Goal: Task Accomplishment & Management: Complete application form

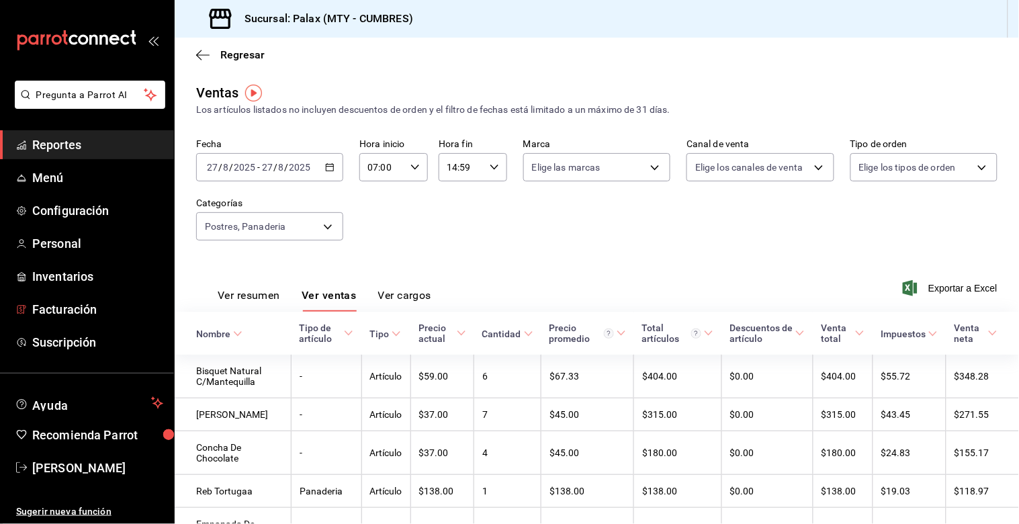
drag, startPoint x: 88, startPoint y: 312, endPoint x: 318, endPoint y: 297, distance: 230.8
click at [87, 312] on span "Facturación" at bounding box center [97, 309] width 131 height 18
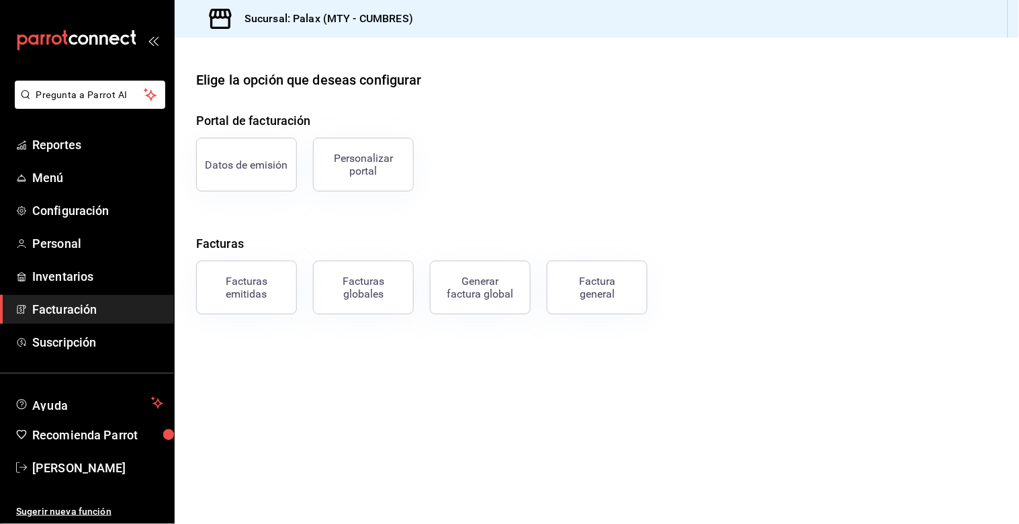
drag, startPoint x: 585, startPoint y: 285, endPoint x: 578, endPoint y: 291, distance: 9.0
click at [582, 290] on div "Factura general" at bounding box center [596, 288] width 67 height 26
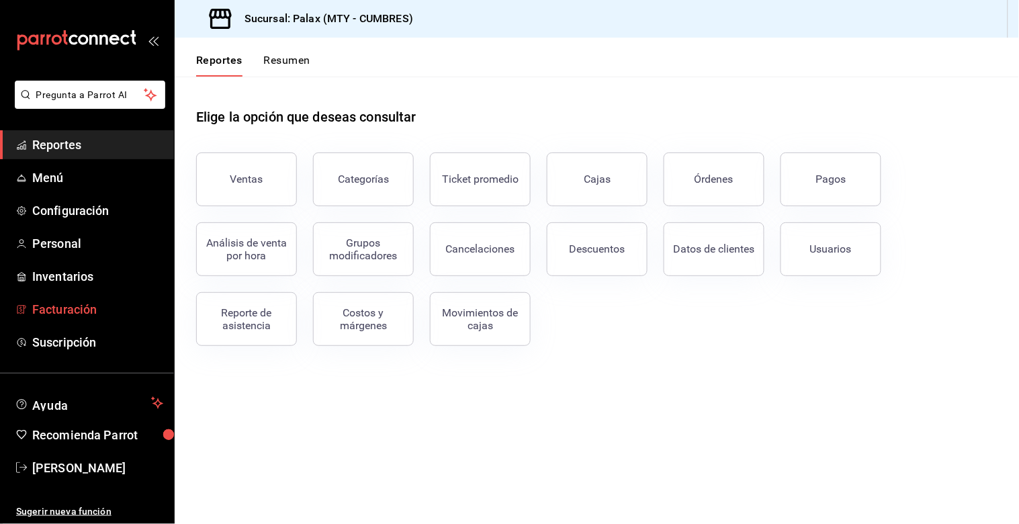
click at [86, 312] on span "Facturación" at bounding box center [97, 309] width 131 height 18
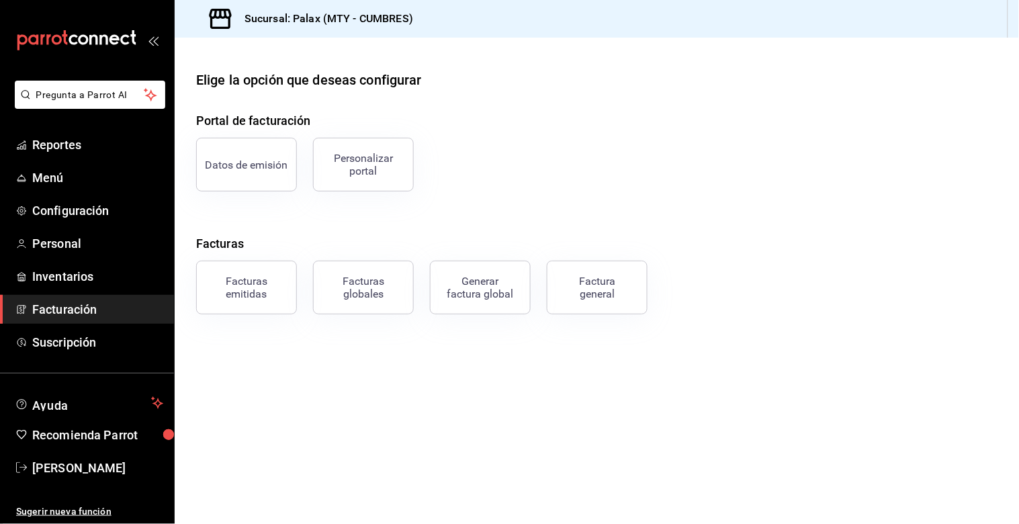
drag, startPoint x: 630, startPoint y: 304, endPoint x: 622, endPoint y: 304, distance: 7.4
click at [628, 304] on button "Factura general" at bounding box center [597, 288] width 101 height 54
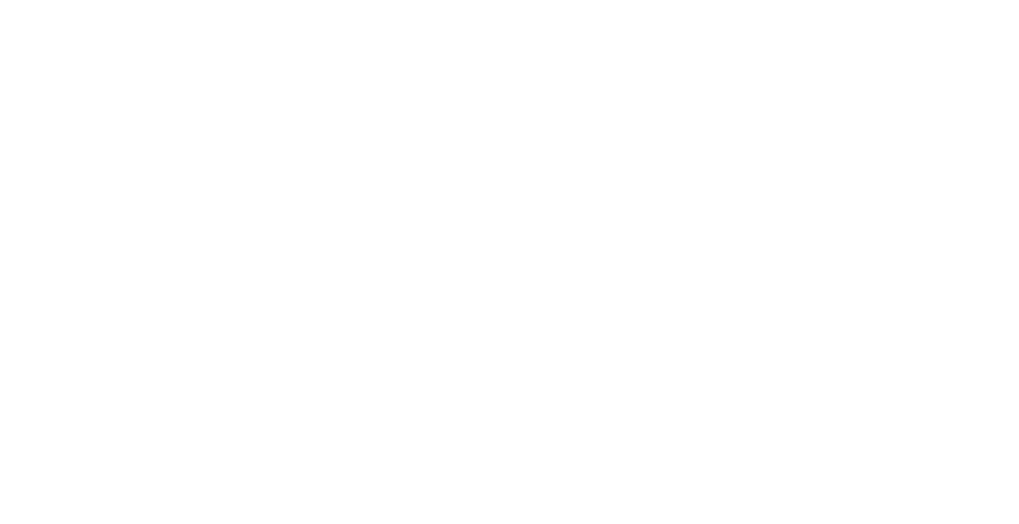
click at [487, 5] on html at bounding box center [509, 2] width 1019 height 5
click at [486, 5] on html at bounding box center [509, 2] width 1019 height 5
click at [484, 5] on html at bounding box center [509, 2] width 1019 height 5
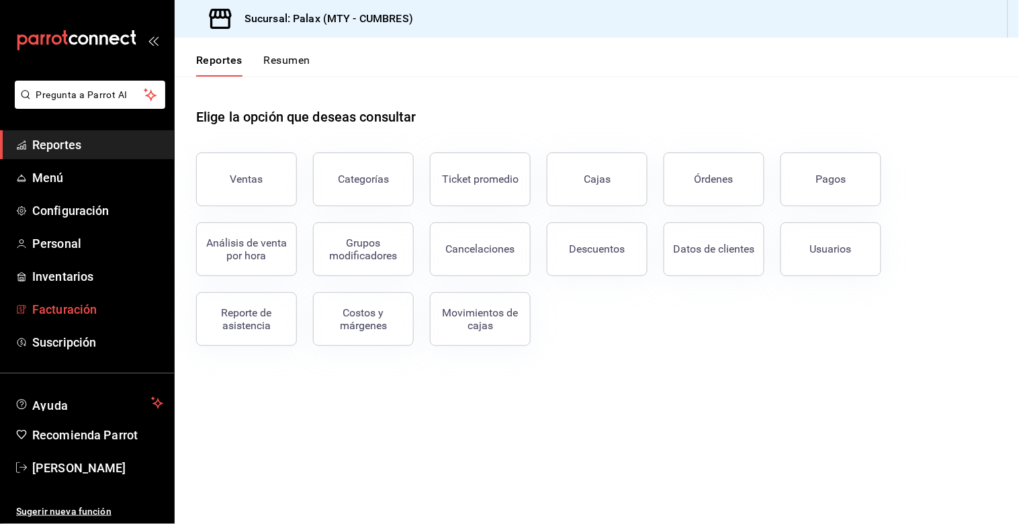
click at [50, 316] on span "Facturación" at bounding box center [97, 309] width 131 height 18
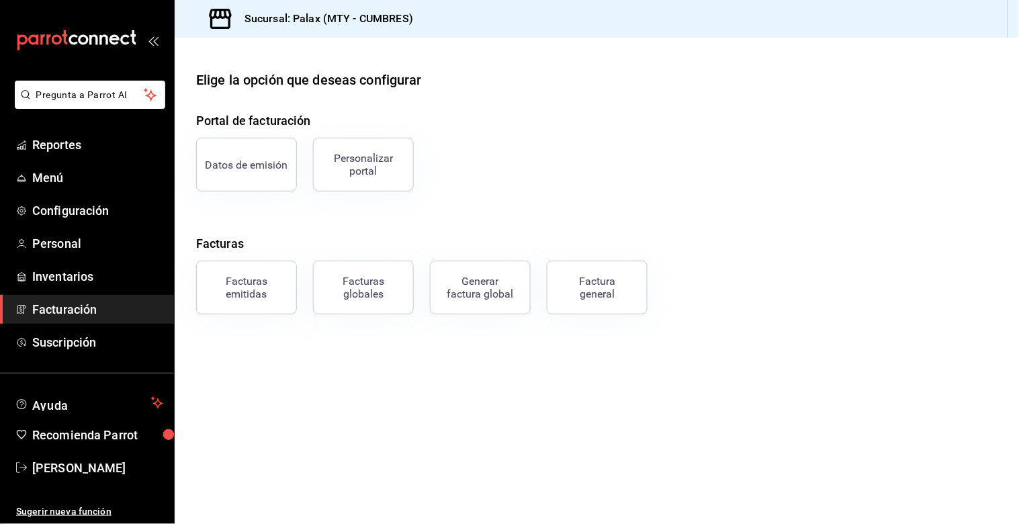
click at [216, 275] on div "Facturas emitidas" at bounding box center [246, 288] width 83 height 26
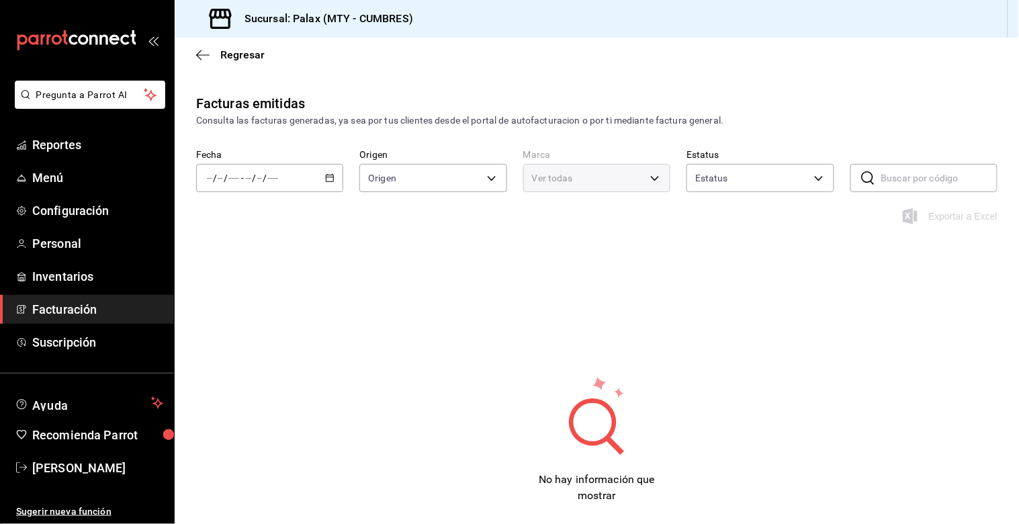
type input "ORDER_INVOICE,GENERAL_INVOICE"
type input "ACTIVE,PENDING_CANCELLATION,CANCELLED,PRE_CANCELLED"
type input "882a14fb-31f9-4d0e-beef-7112030831e8"
click at [113, 346] on span "Suscripción" at bounding box center [97, 342] width 131 height 18
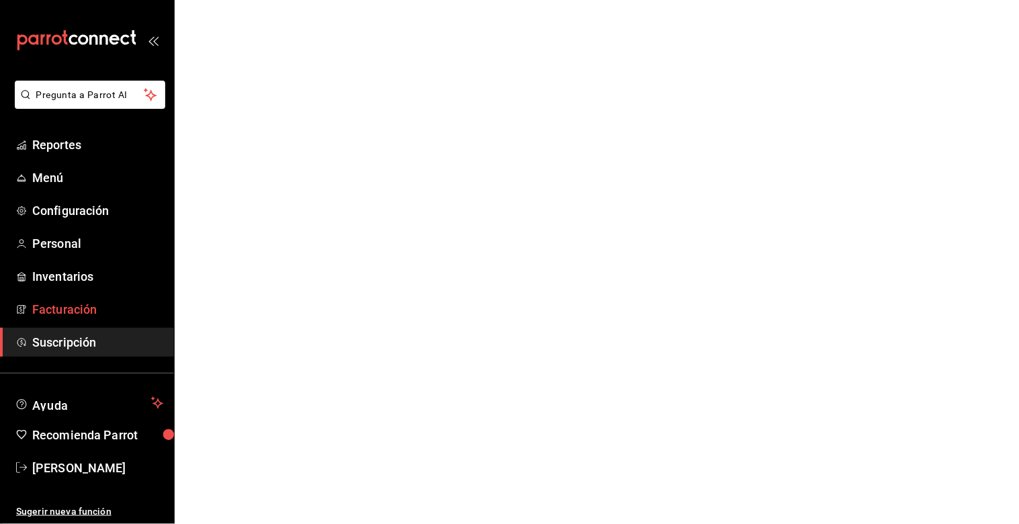
click at [114, 321] on link "Facturación" at bounding box center [87, 309] width 174 height 29
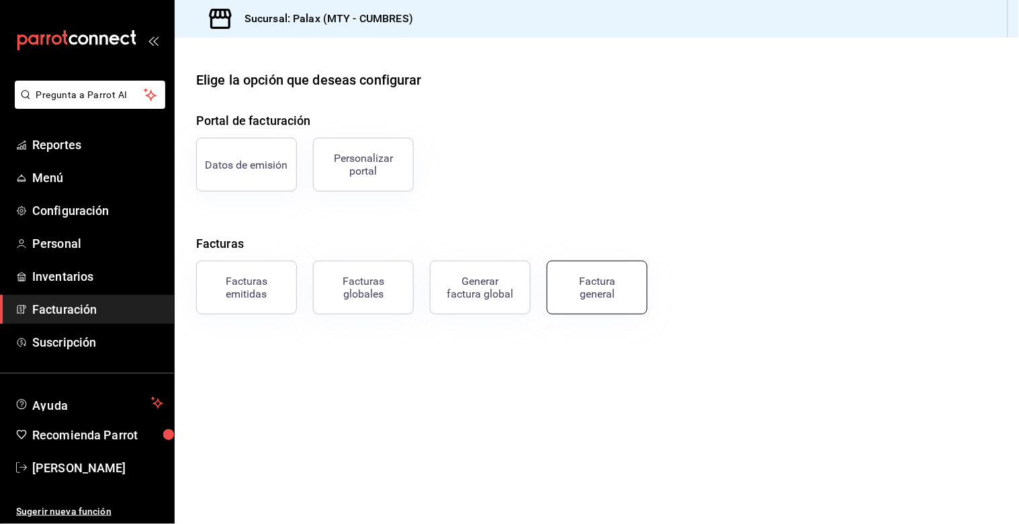
click at [585, 278] on div "Factura general" at bounding box center [596, 288] width 67 height 26
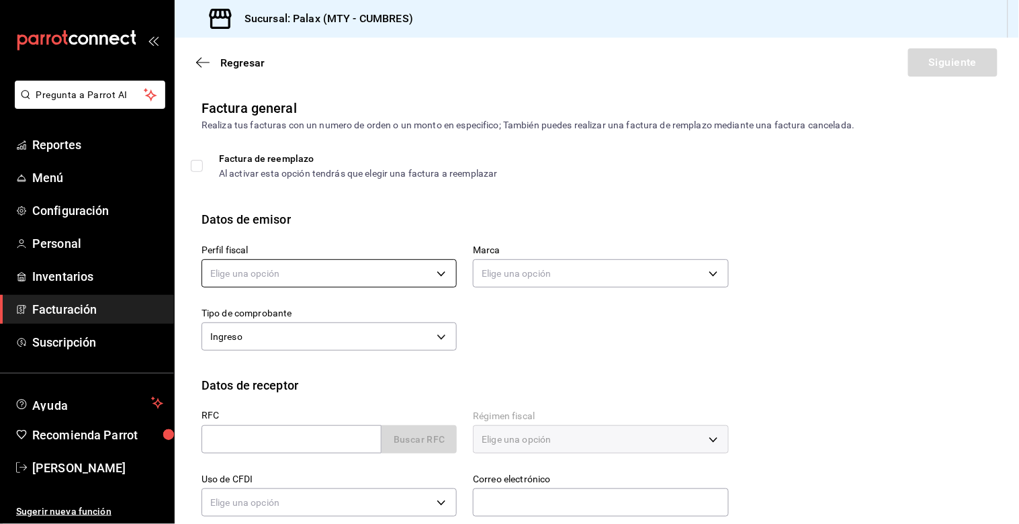
click at [291, 279] on body "Pregunta a Parrot AI Reportes Menú Configuración Personal Inventarios Facturaci…" at bounding box center [509, 262] width 1019 height 524
click at [291, 354] on ul "Elige una opción PALAX MONTERREY" at bounding box center [327, 329] width 250 height 60
click at [303, 279] on div at bounding box center [509, 262] width 1019 height 524
click at [291, 296] on div "Tipo de comprobante Ingreso I" at bounding box center [320, 322] width 271 height 63
click at [291, 291] on div "Perfil fiscal Elige una opción" at bounding box center [328, 267] width 255 height 47
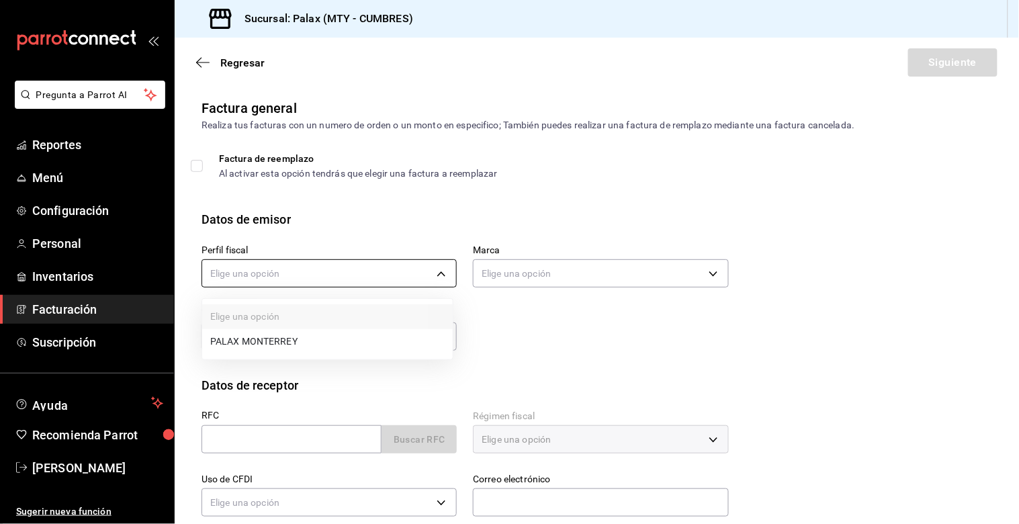
click at [297, 279] on body "Pregunta a Parrot AI Reportes Menú Configuración Personal Inventarios Facturaci…" at bounding box center [509, 262] width 1019 height 524
click at [265, 344] on li "PALAX MONTERREY" at bounding box center [327, 341] width 250 height 25
type input "446fb26c-9866-4ce5-bbb2-44f232d2c30a"
type input "882a14fb-31f9-4d0e-beef-7112030831e8"
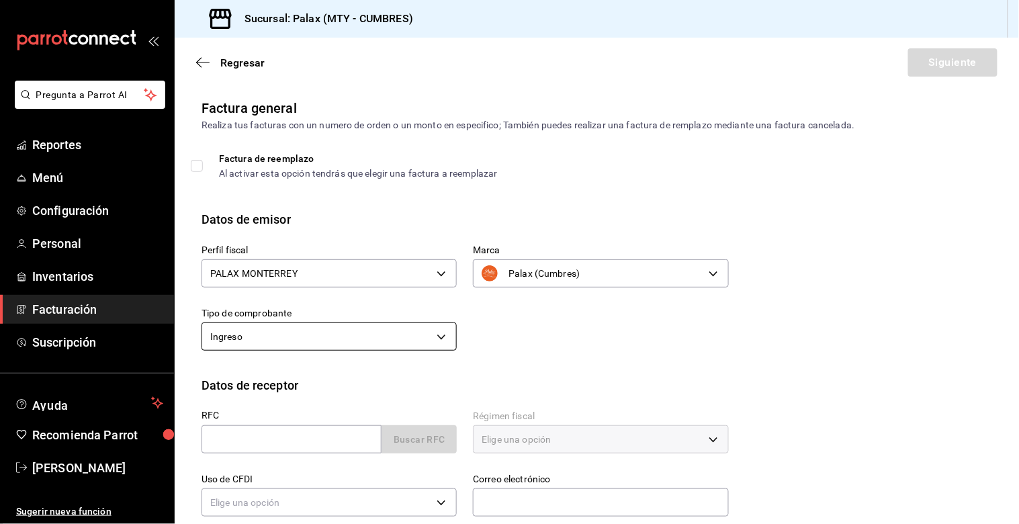
click at [279, 341] on body "Pregunta a Parrot AI Reportes Menú Configuración Personal Inventarios Facturaci…" at bounding box center [509, 262] width 1019 height 524
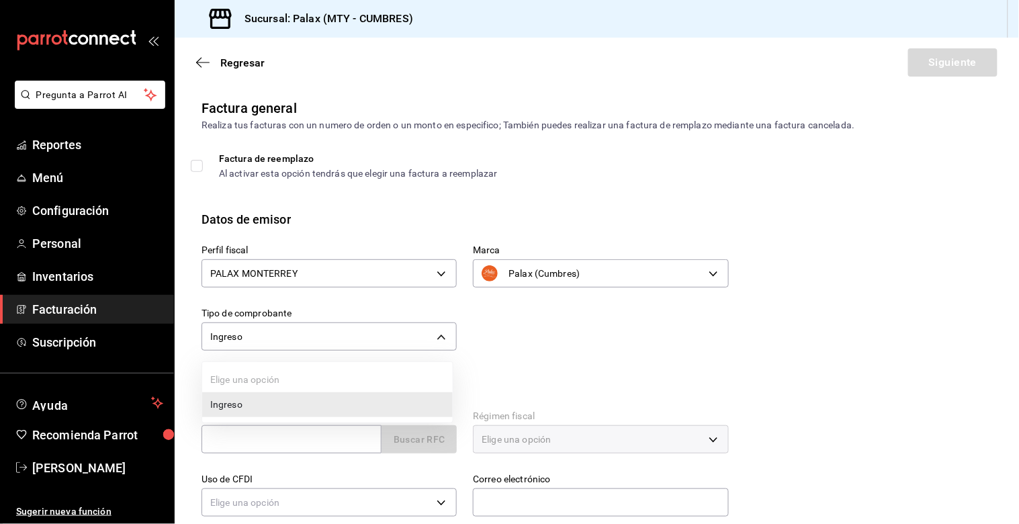
click at [264, 396] on li "Ingreso" at bounding box center [327, 404] width 250 height 25
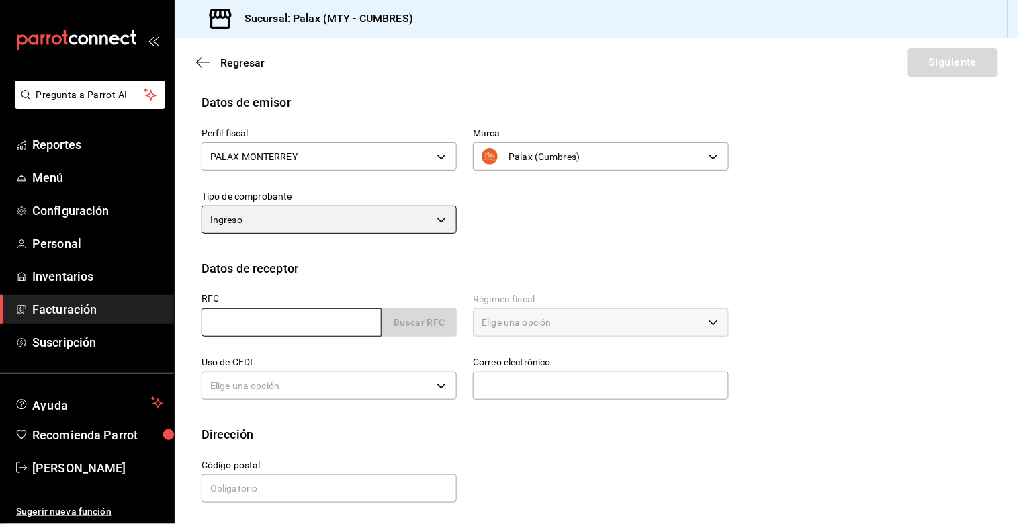
scroll to position [118, 0]
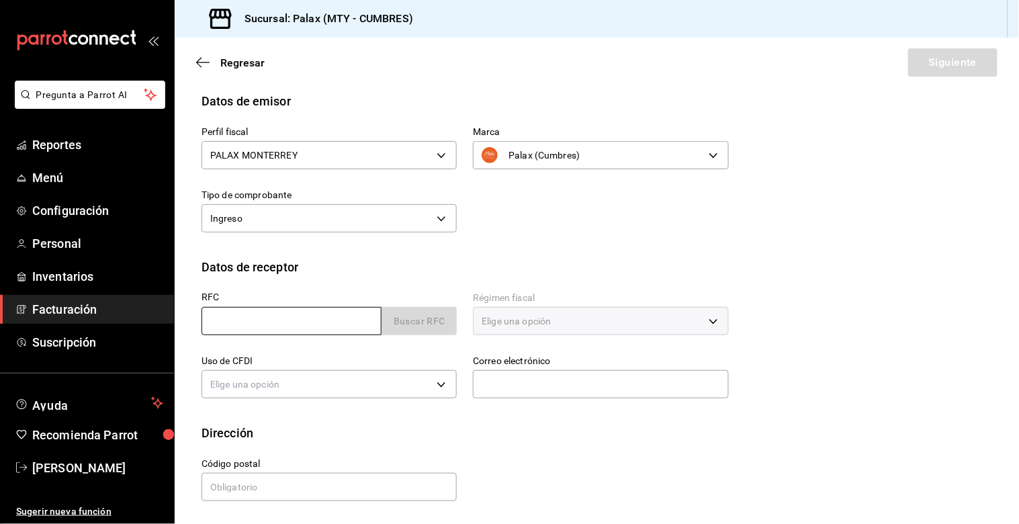
click at [292, 316] on input "text" at bounding box center [291, 321] width 180 height 28
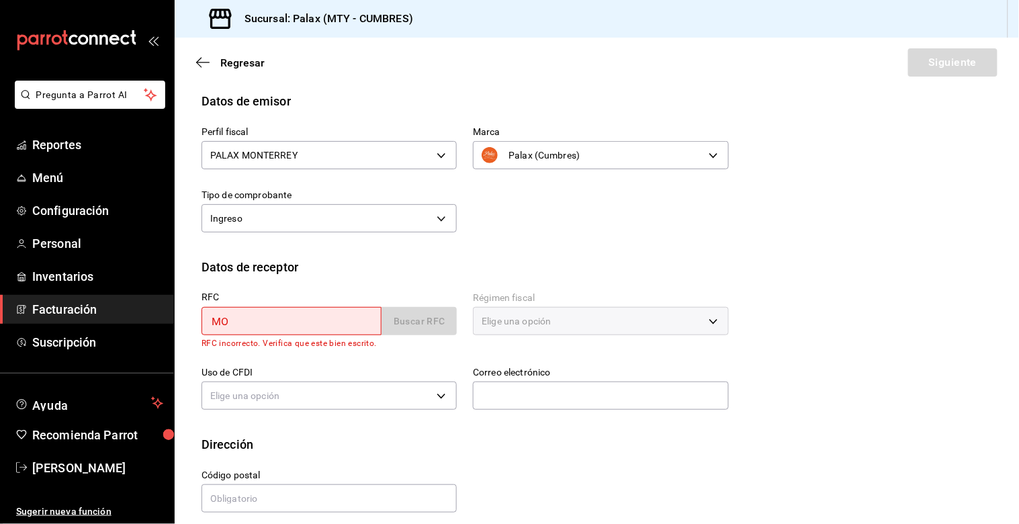
type input "MOMH600726NF5"
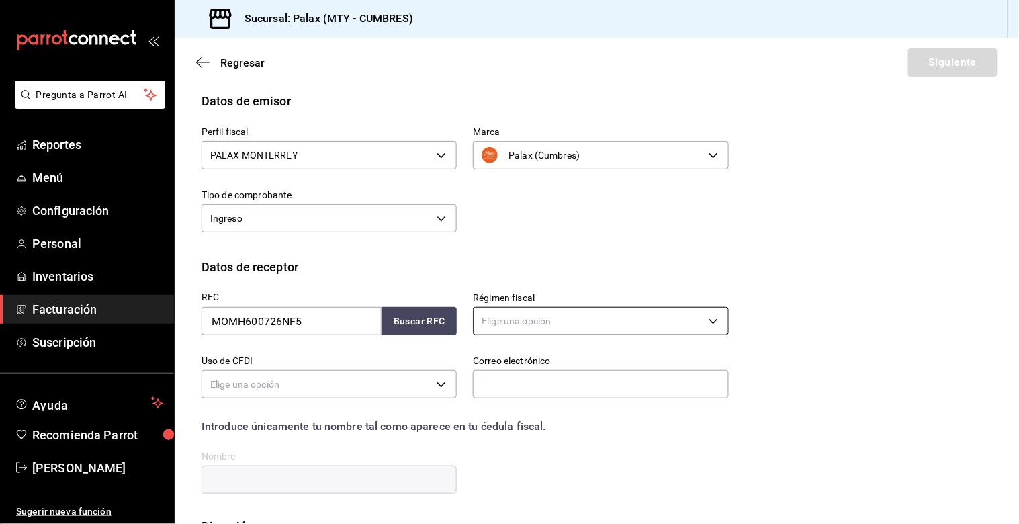
click at [475, 324] on body "Pregunta a Parrot AI Reportes Menú Configuración Personal Inventarios Facturaci…" at bounding box center [509, 262] width 1019 height 524
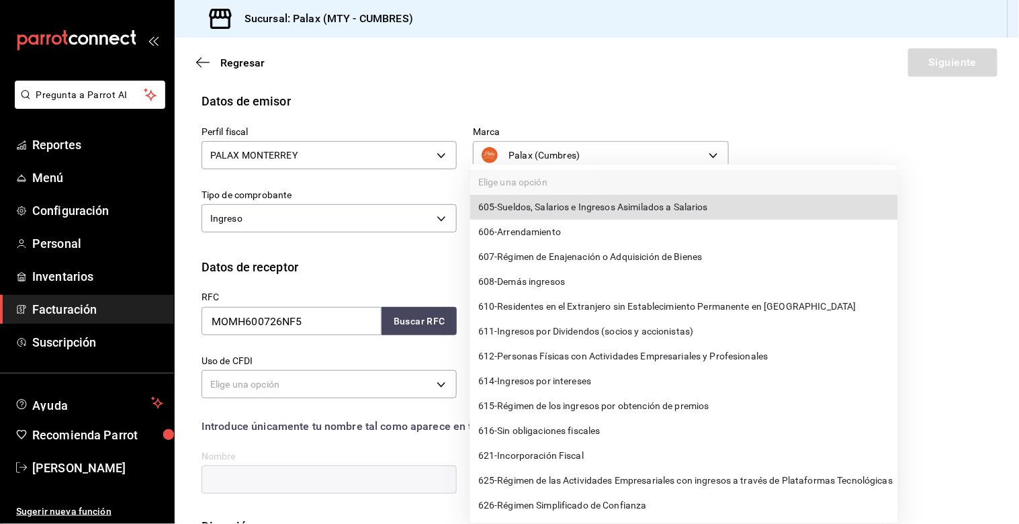
click at [414, 263] on div at bounding box center [509, 262] width 1019 height 524
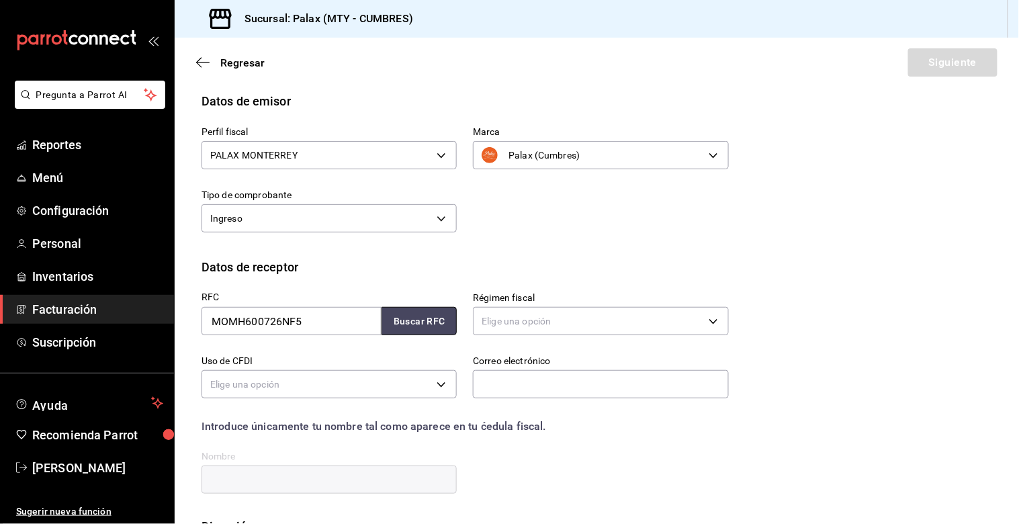
click at [412, 318] on button "Buscar RFC" at bounding box center [418, 321] width 75 height 28
click at [410, 319] on button "Buscar RFC" at bounding box center [418, 321] width 75 height 28
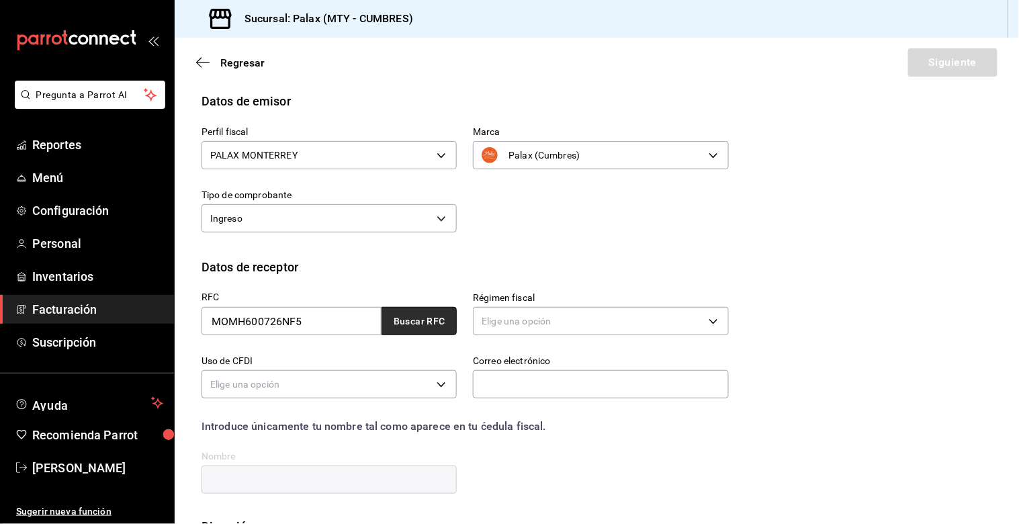
click at [410, 319] on button "Buscar RFC" at bounding box center [418, 321] width 75 height 28
click at [432, 318] on button "Buscar RFC" at bounding box center [418, 321] width 75 height 28
click at [327, 314] on input "MOMH600726NF5" at bounding box center [291, 321] width 180 height 28
click at [410, 307] on button "Buscar RFC" at bounding box center [418, 321] width 75 height 28
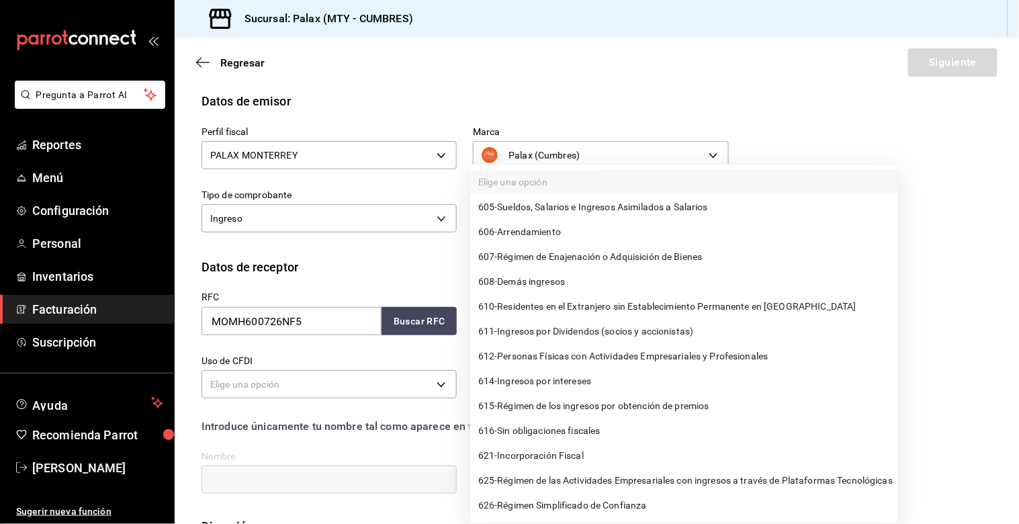
click at [502, 314] on body "Pregunta a Parrot AI Reportes Menú Configuración Personal Inventarios Facturaci…" at bounding box center [509, 262] width 1019 height 524
click at [504, 209] on span "605 - Sueldos, Salarios e Ingresos Asimilados a Salarios" at bounding box center [593, 207] width 230 height 14
type input "605"
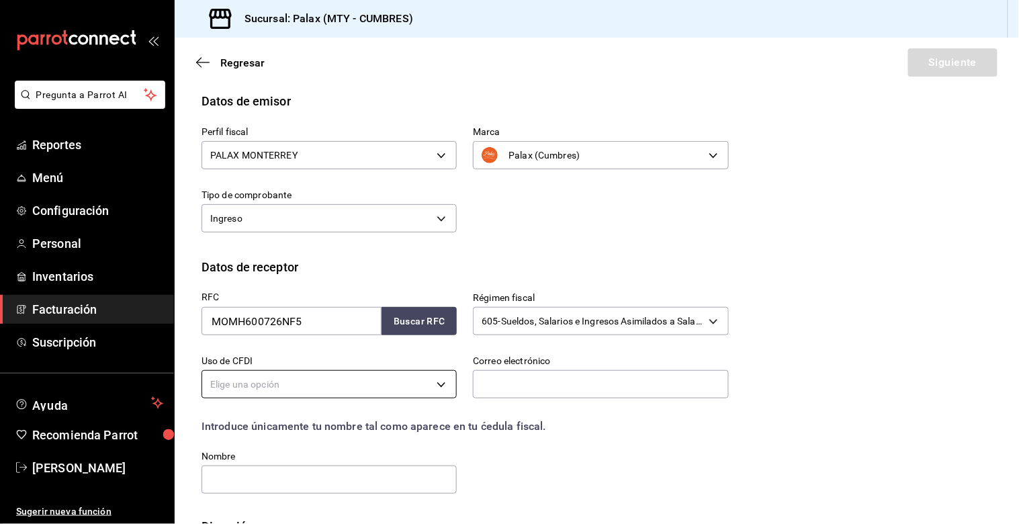
click at [290, 384] on body "Pregunta a Parrot AI Reportes Menú Configuración Personal Inventarios Facturaci…" at bounding box center [509, 262] width 1019 height 524
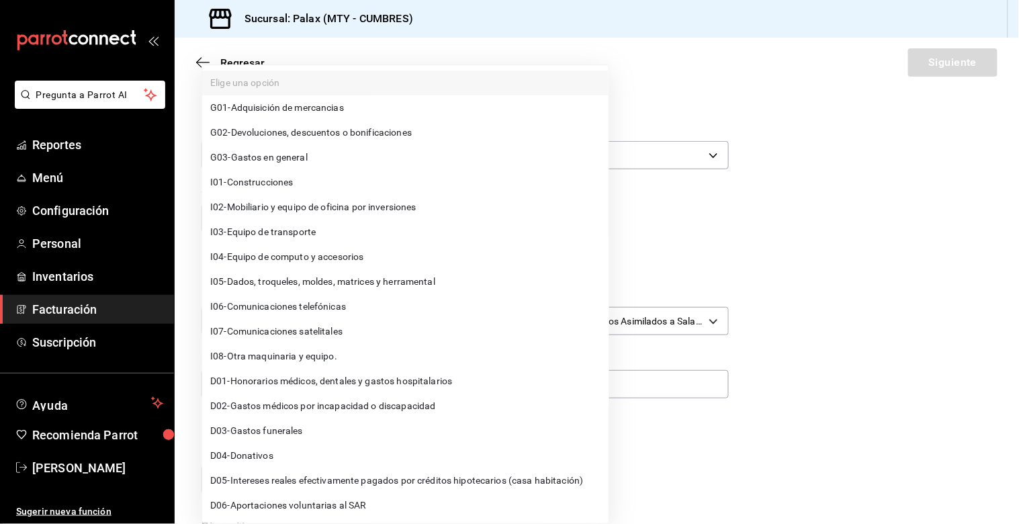
click at [262, 425] on span "D03 - Gastos funerales" at bounding box center [256, 431] width 93 height 14
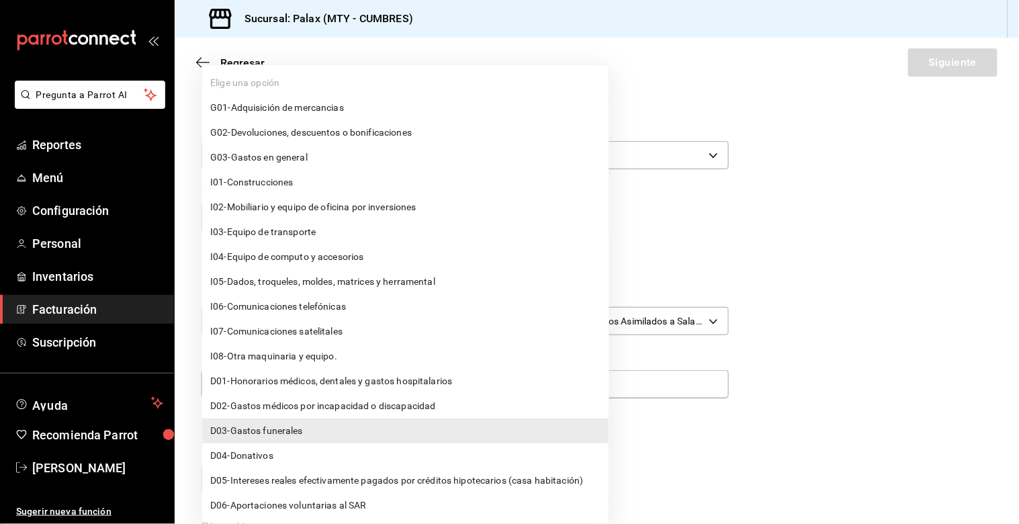
click at [325, 389] on body "Pregunta a Parrot AI Reportes Menú Configuración Personal Inventarios Facturaci…" at bounding box center [509, 262] width 1019 height 524
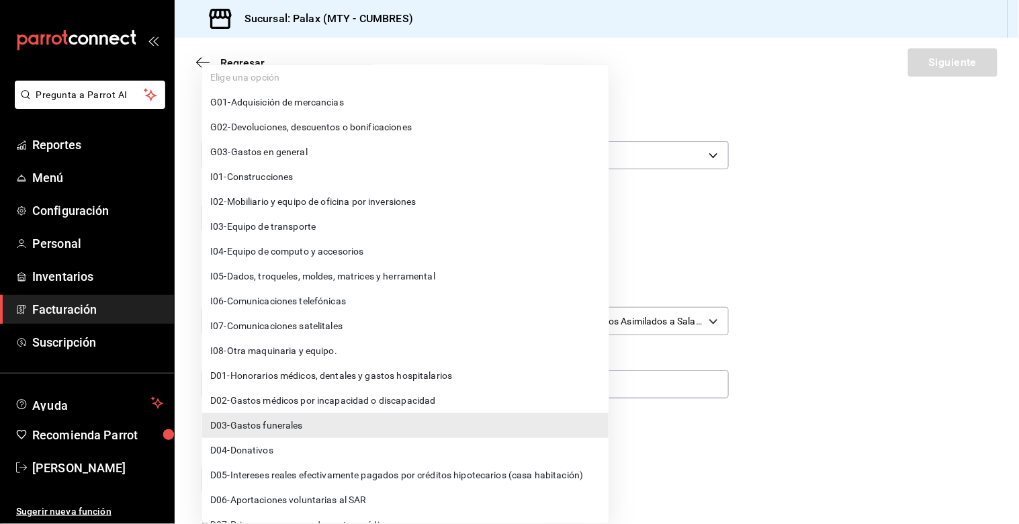
scroll to position [0, 0]
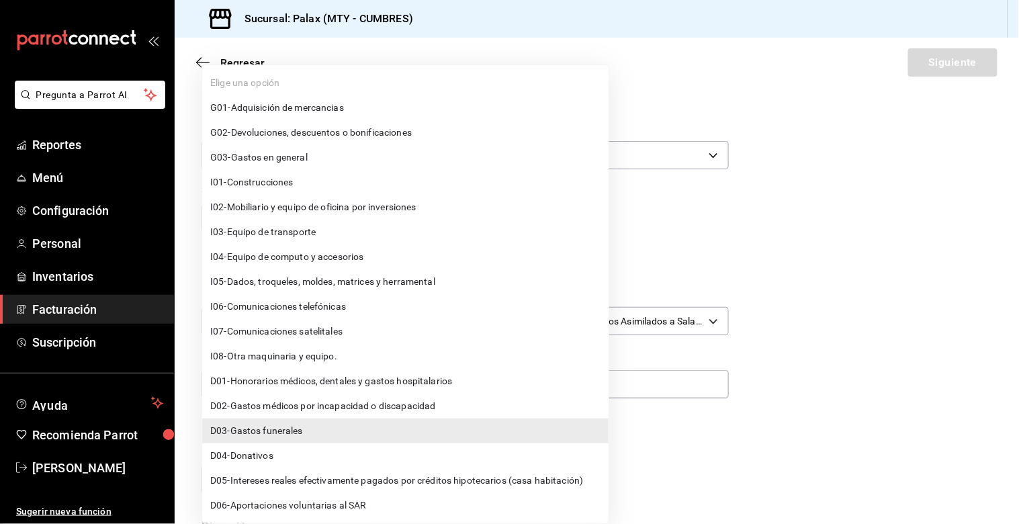
click at [250, 153] on span "G03 - Gastos en general" at bounding box center [258, 157] width 97 height 14
type input "G03"
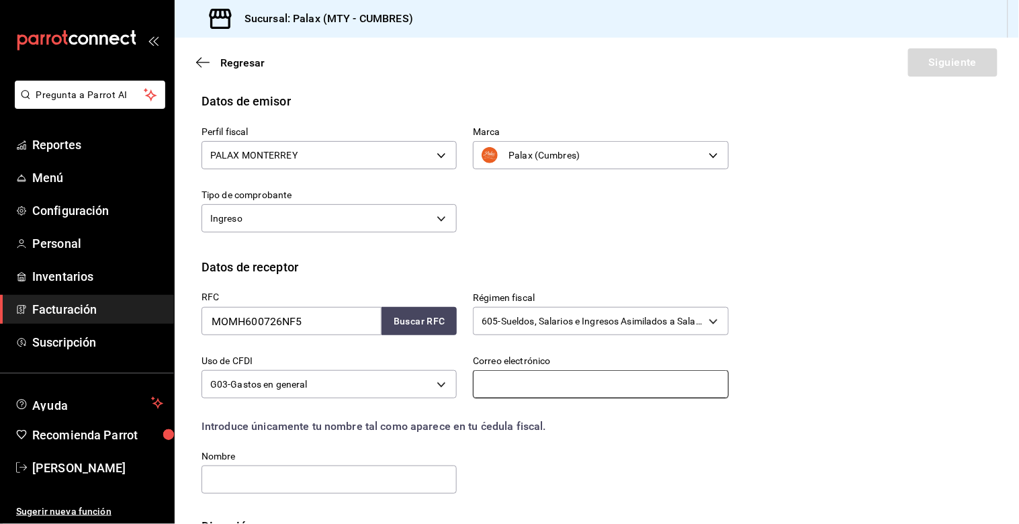
click at [526, 379] on input "text" at bounding box center [600, 384] width 255 height 28
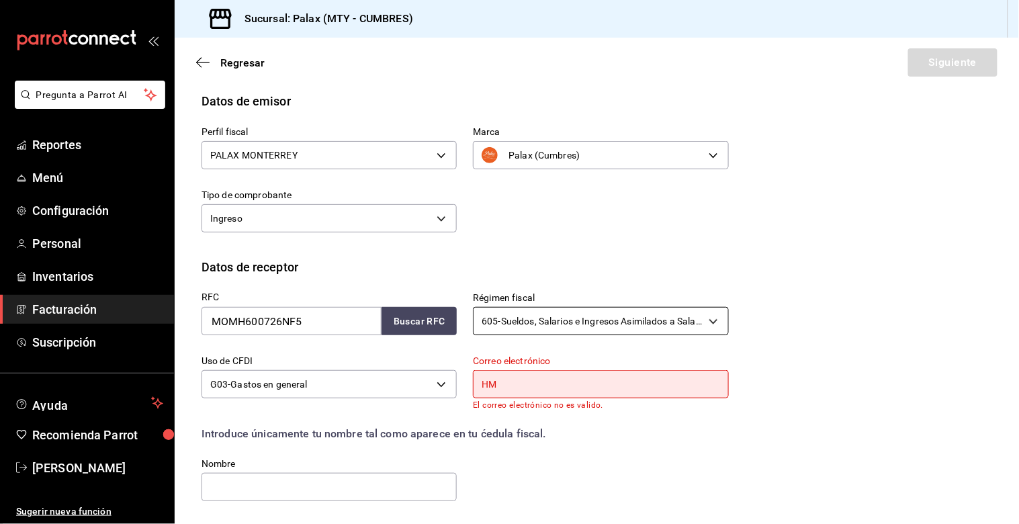
type input "H"
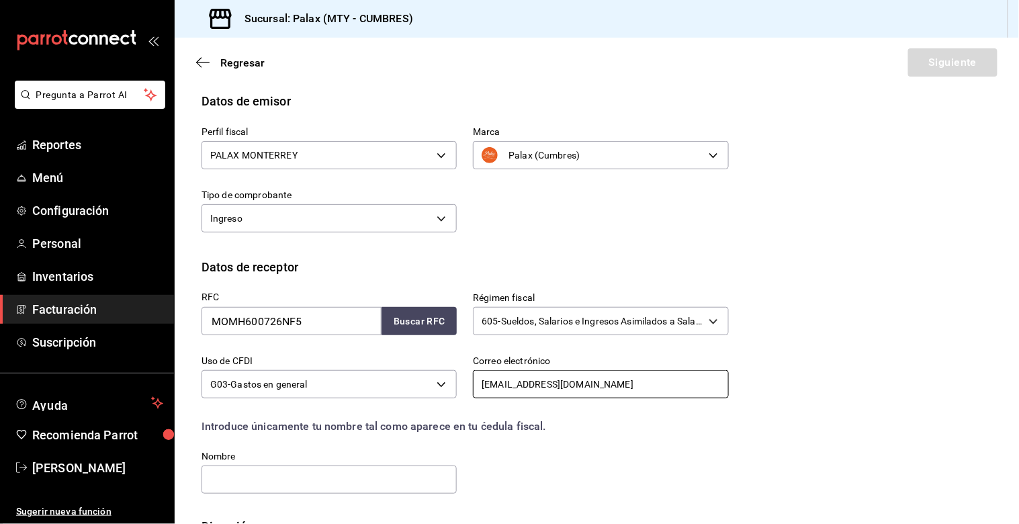
type input "[EMAIL_ADDRESS][DOMAIN_NAME]"
drag, startPoint x: 483, startPoint y: 304, endPoint x: 486, endPoint y: 324, distance: 19.7
click at [483, 313] on div "605 - Sueldos, Salarios e Ingresos Asimilados a Salarios 605" at bounding box center [600, 319] width 255 height 36
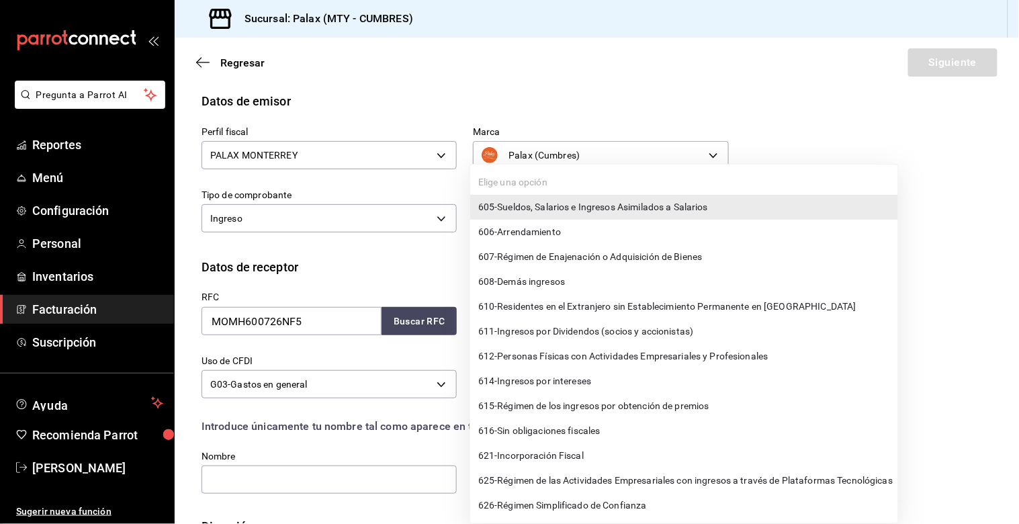
drag, startPoint x: 539, startPoint y: 331, endPoint x: 554, endPoint y: 324, distance: 16.5
click at [540, 331] on body "Pregunta a Parrot AI Reportes Menú Configuración Personal Inventarios Facturaci…" at bounding box center [509, 262] width 1019 height 524
drag, startPoint x: 554, startPoint y: 324, endPoint x: 561, endPoint y: 326, distance: 7.9
click at [555, 324] on span "611 - Ingresos por Dividendos (socios y accionistas)" at bounding box center [586, 331] width 216 height 14
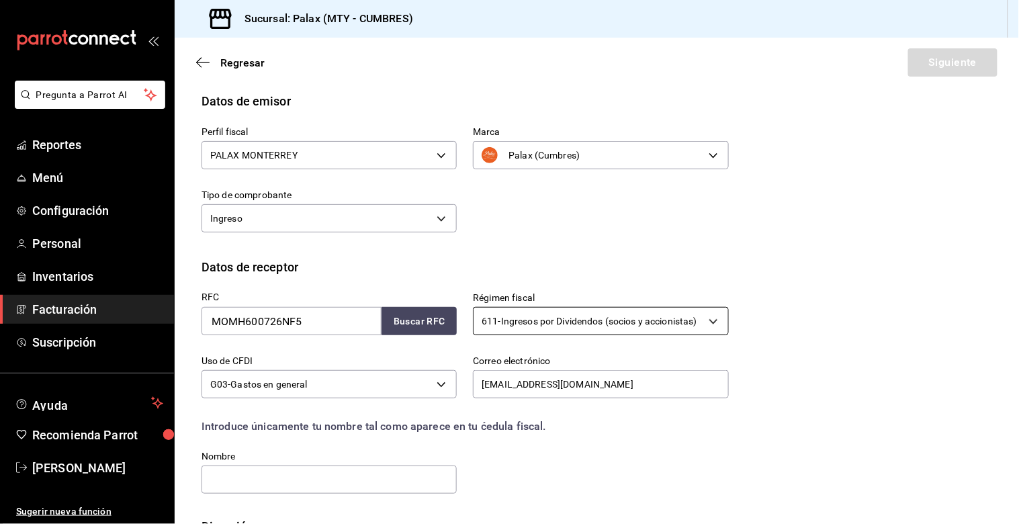
click at [551, 328] on body "Pregunta a Parrot AI Reportes Menú Configuración Personal Inventarios Facturaci…" at bounding box center [509, 262] width 1019 height 524
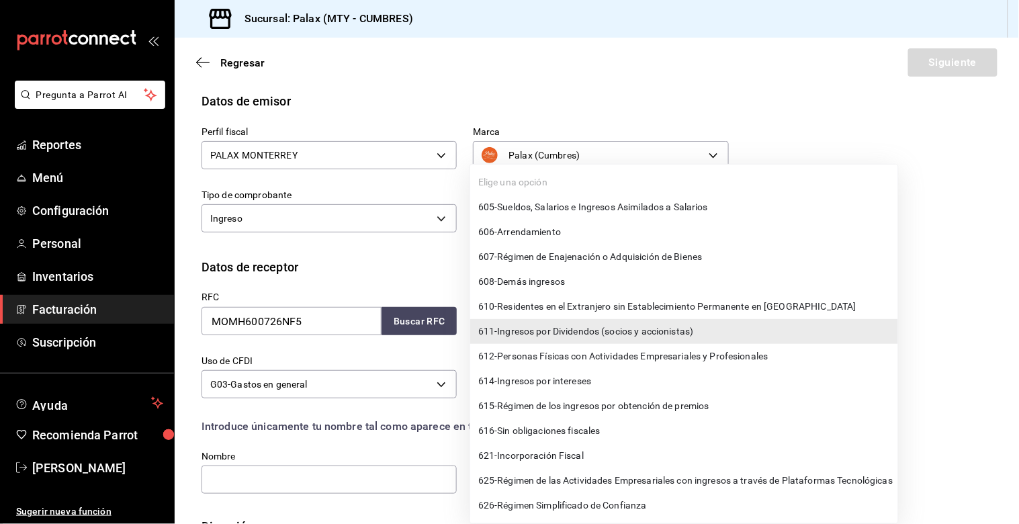
click at [538, 356] on span "612 - Personas Físicas con Actividades Empresariales y Profesionales" at bounding box center [623, 356] width 290 height 14
type input "612"
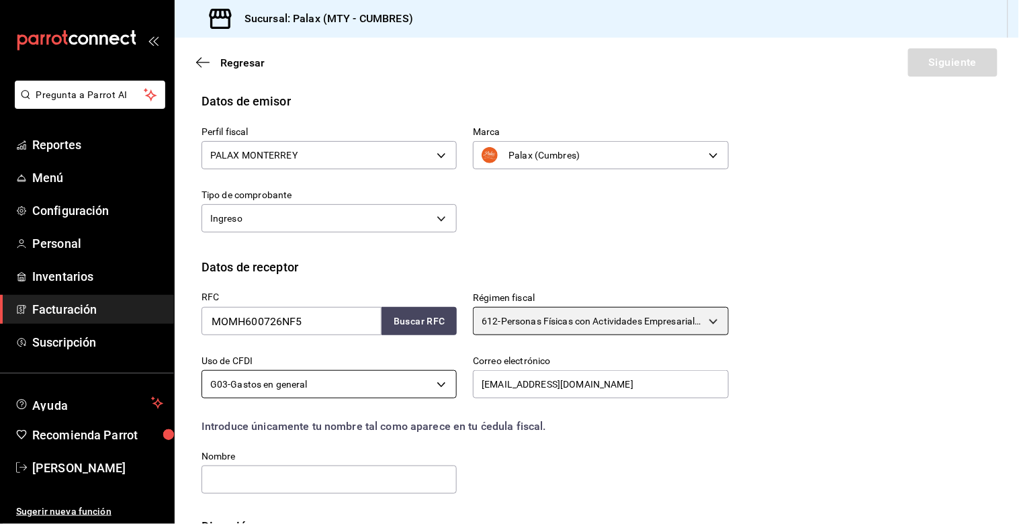
scroll to position [193, 0]
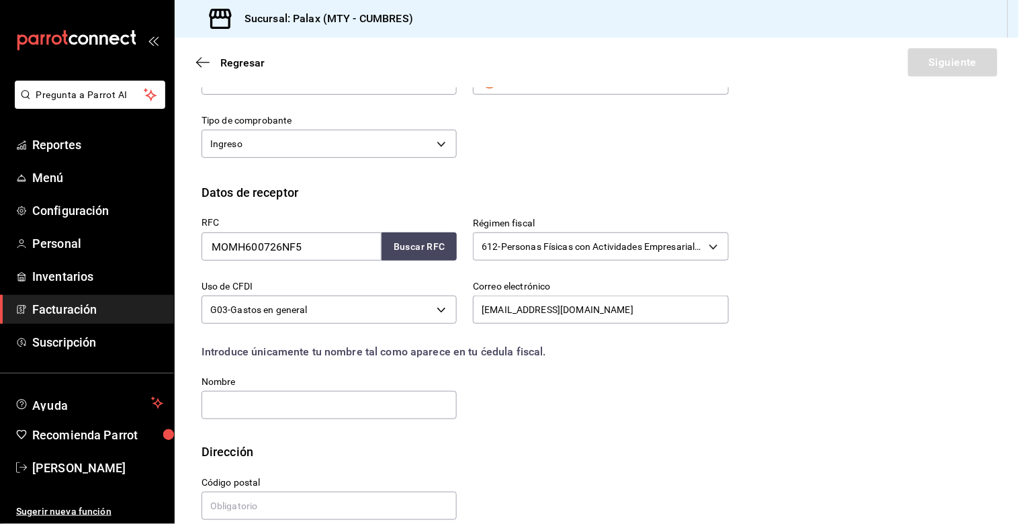
click at [372, 385] on label "Nombre" at bounding box center [328, 381] width 255 height 9
click at [355, 396] on input "text" at bounding box center [328, 405] width 255 height 28
click at [736, 398] on div "RFC MOMH600726NF5 Buscar RFC Régimen fiscal 612 - Personas Físicas con Activida…" at bounding box center [596, 321] width 790 height 241
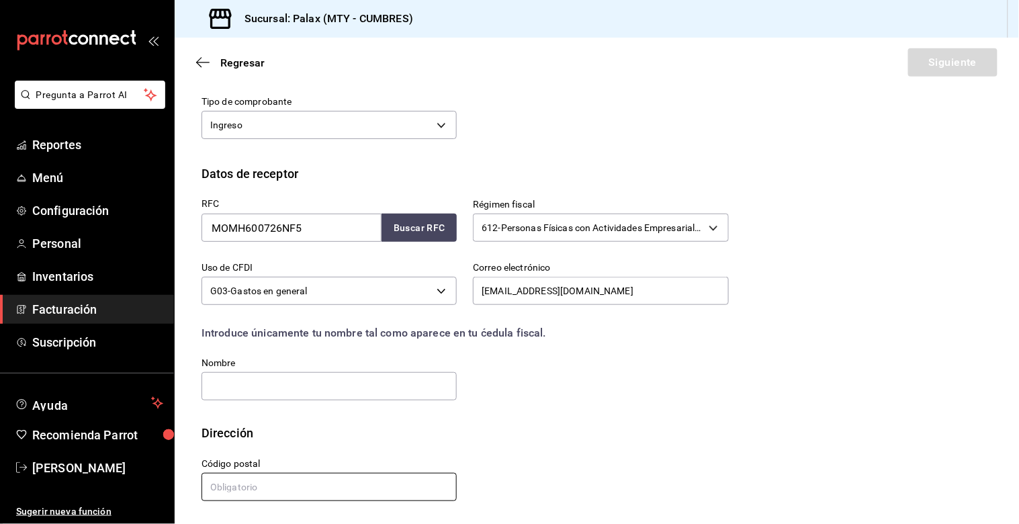
click at [226, 491] on input "text" at bounding box center [328, 487] width 255 height 28
click at [505, 360] on div "RFC MOMH600726NF5 Buscar RFC Régimen fiscal 612 - Personas Físicas con Activida…" at bounding box center [456, 293] width 543 height 220
click at [320, 485] on input "text" at bounding box center [328, 487] width 255 height 28
type input "02430"
click at [322, 379] on input "text" at bounding box center [328, 386] width 255 height 28
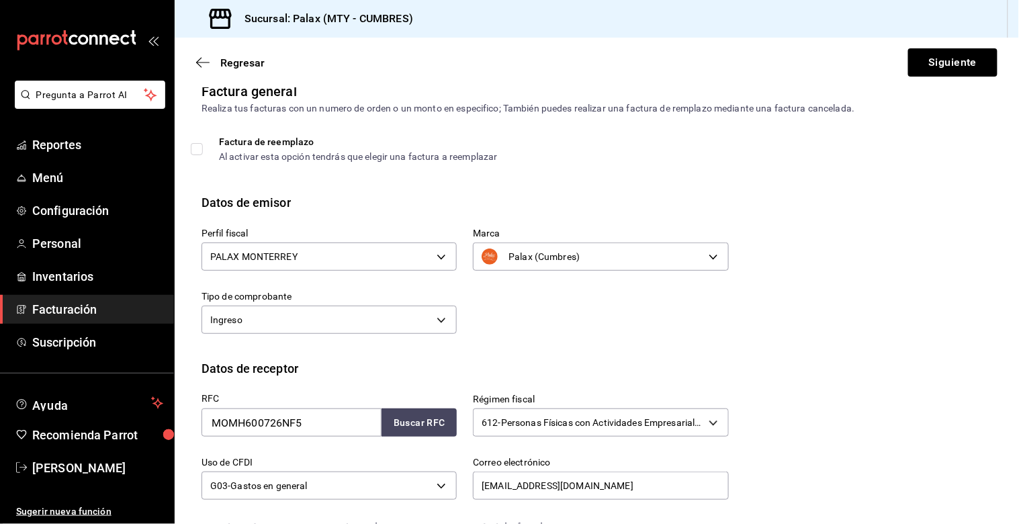
scroll to position [0, 0]
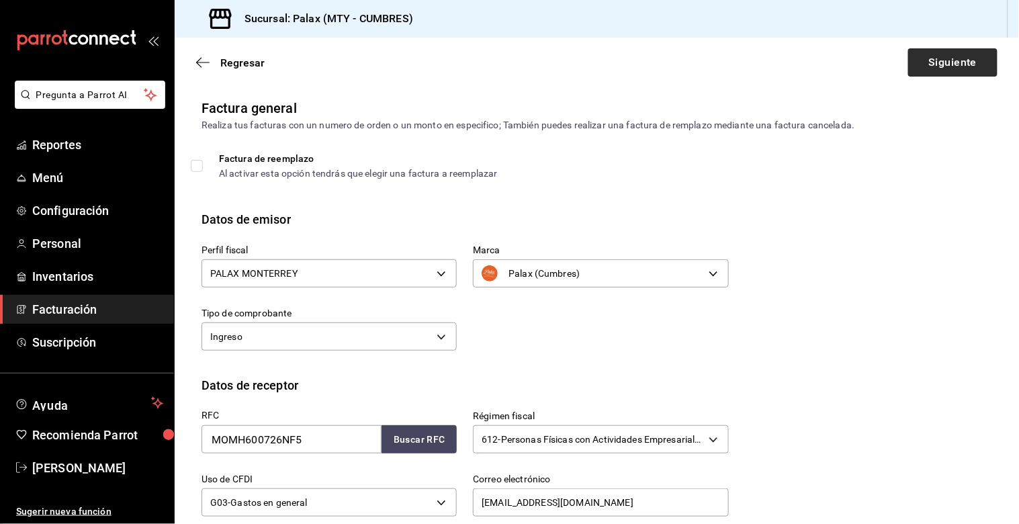
type input "[PERSON_NAME]"
click at [927, 68] on button "Siguiente" at bounding box center [952, 62] width 89 height 28
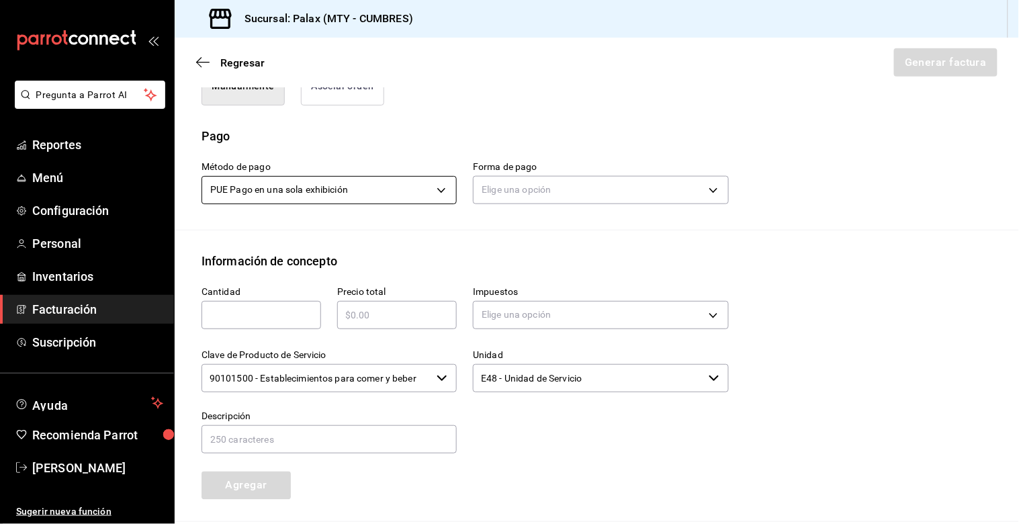
scroll to position [224, 0]
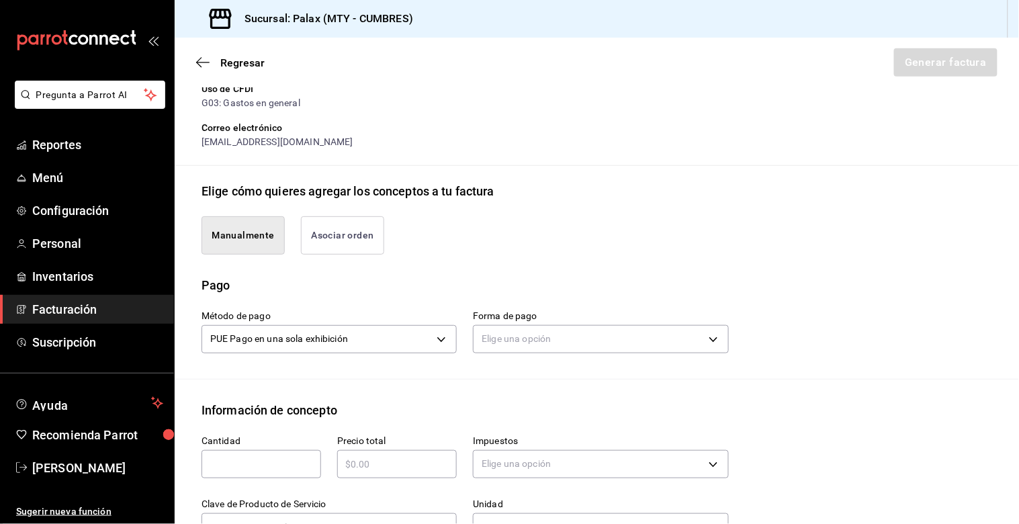
click at [332, 242] on button "Asociar orden" at bounding box center [342, 235] width 83 height 38
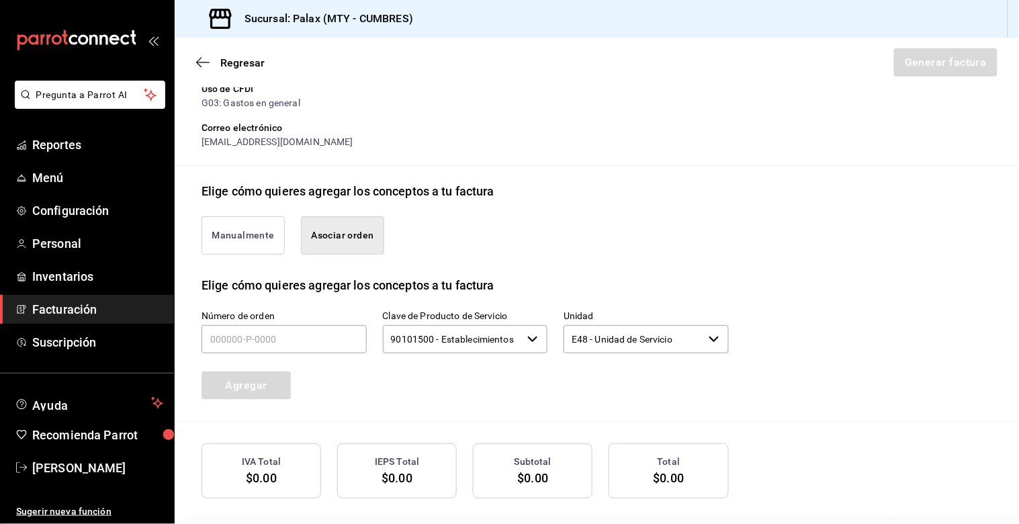
click at [327, 323] on div "Número de orden" at bounding box center [283, 332] width 165 height 45
click at [328, 328] on input "text" at bounding box center [283, 339] width 165 height 28
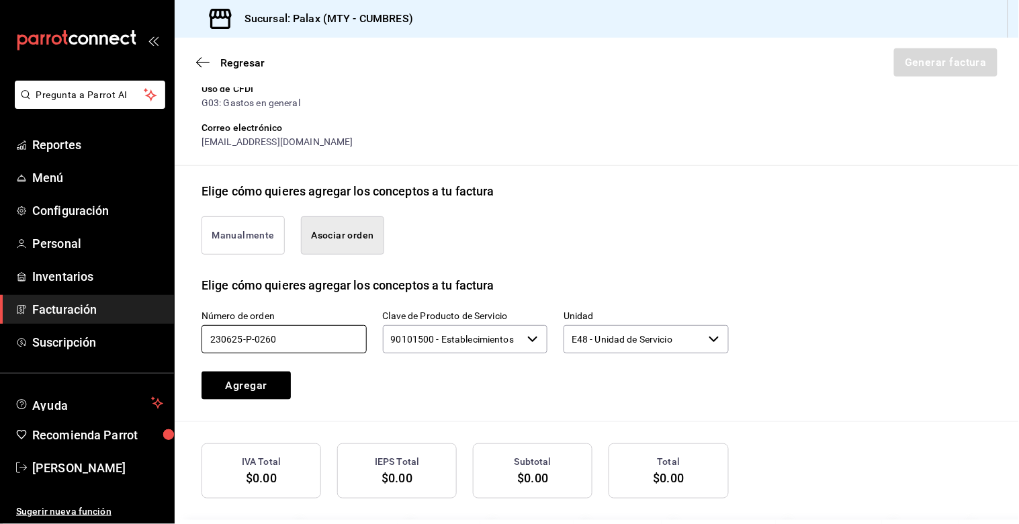
type input "230625-p-0260"
click at [289, 386] on button "Agregar" at bounding box center [245, 385] width 89 height 28
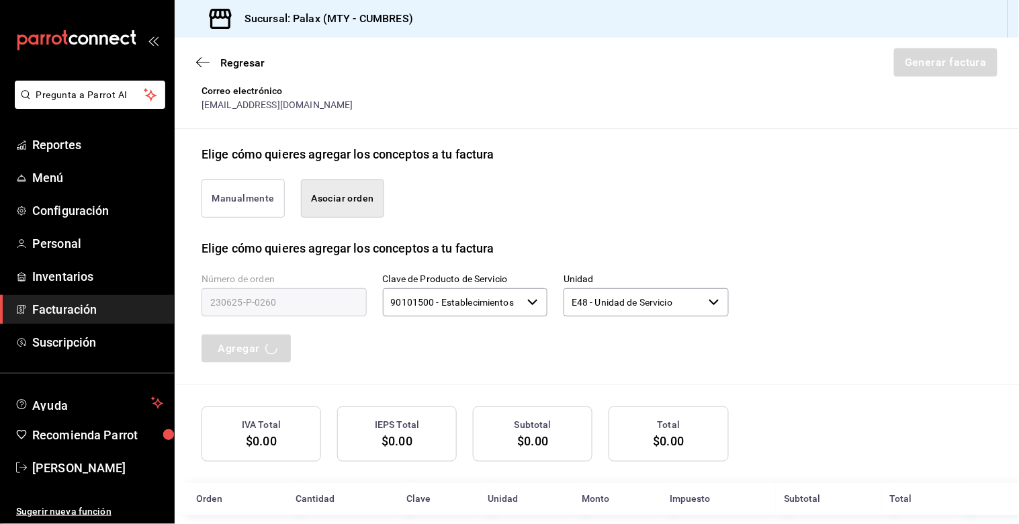
scroll to position [279, 0]
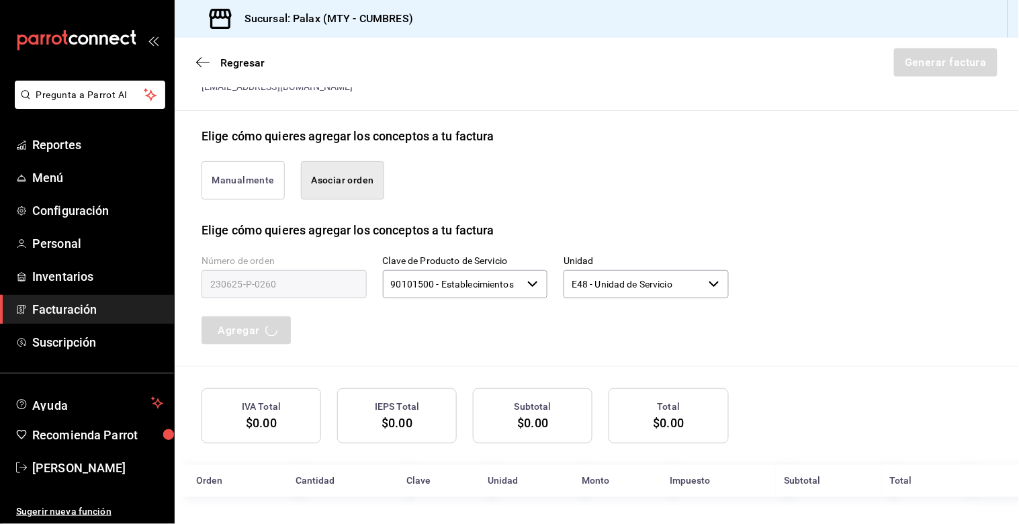
drag, startPoint x: 295, startPoint y: 249, endPoint x: 298, endPoint y: 259, distance: 10.4
click at [298, 259] on div "Número de orden 230625-p-0260" at bounding box center [275, 269] width 181 height 61
click at [232, 190] on button "Manualmente" at bounding box center [242, 180] width 83 height 38
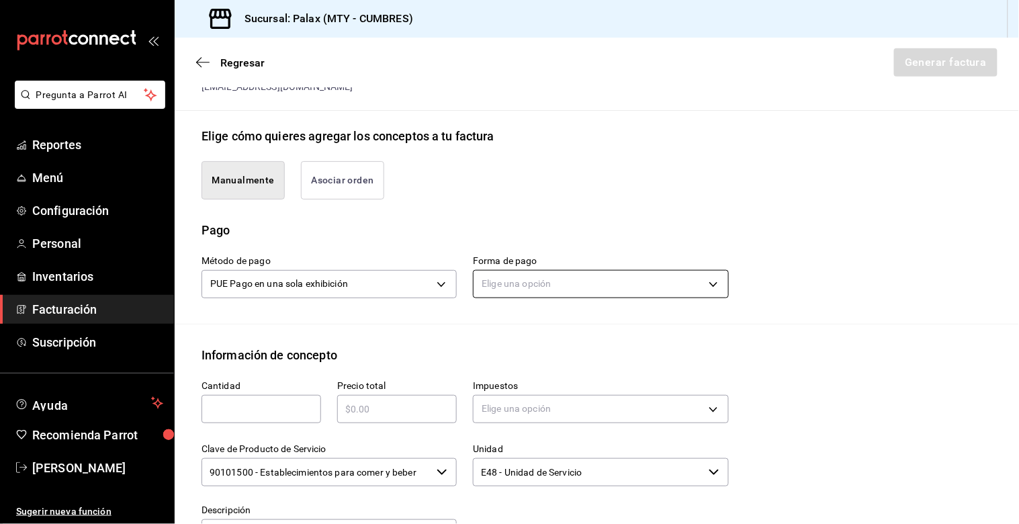
click at [490, 282] on body "Pregunta a Parrot AI Reportes Menú Configuración Personal Inventarios Facturaci…" at bounding box center [509, 262] width 1019 height 524
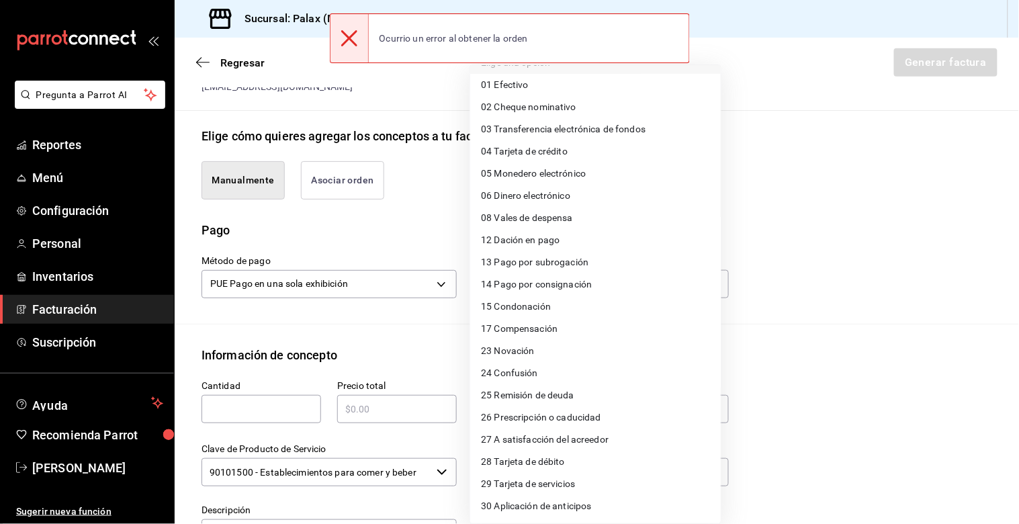
scroll to position [0, 0]
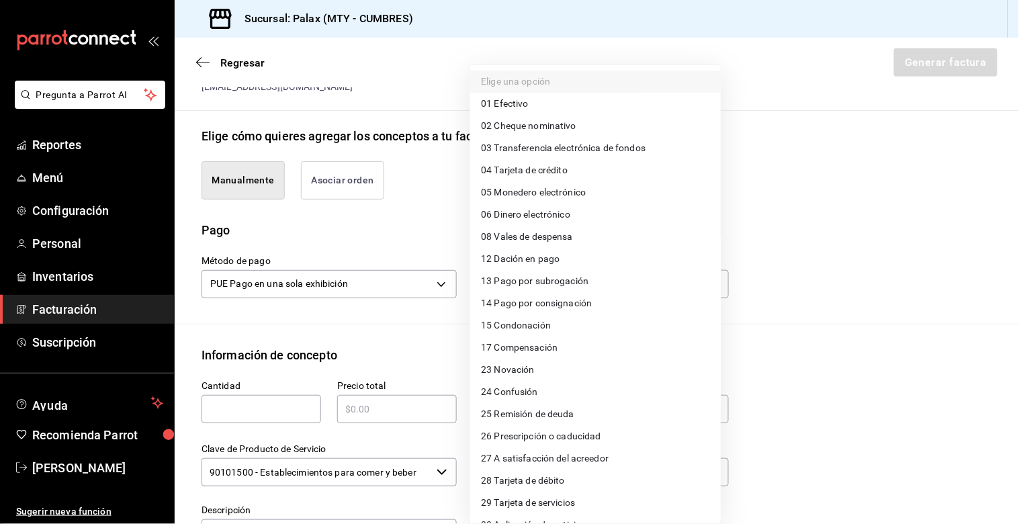
click at [579, 109] on li "01 Efectivo" at bounding box center [595, 104] width 250 height 22
type input "01"
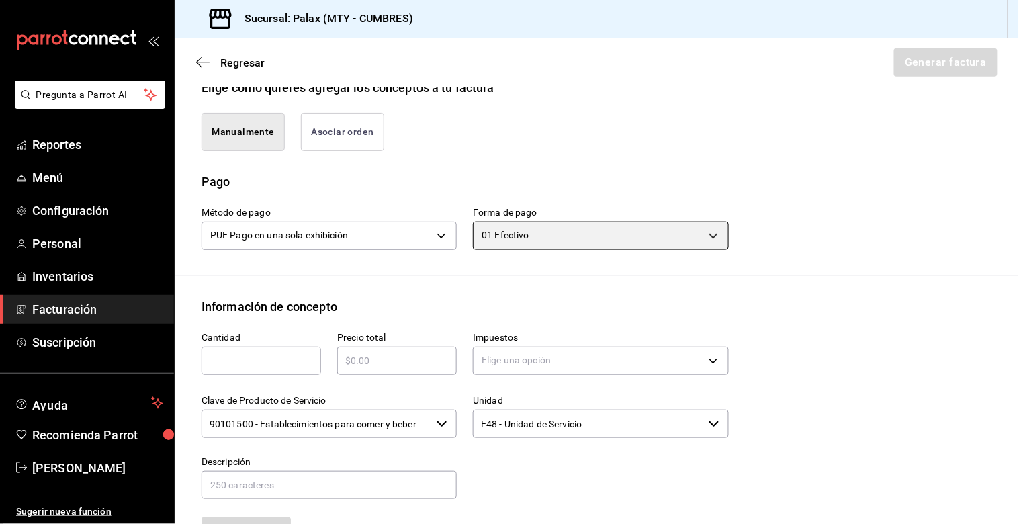
scroll to position [353, 0]
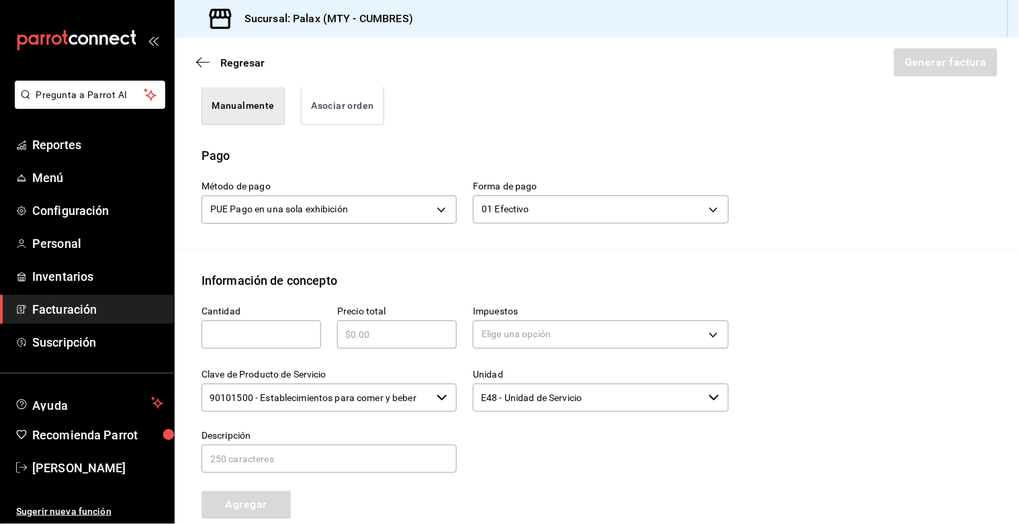
click at [260, 336] on input "text" at bounding box center [261, 334] width 120 height 16
type input "730"
click at [357, 344] on div "​" at bounding box center [397, 334] width 120 height 28
type input "$730"
click at [508, 330] on body "Pregunta a Parrot AI Reportes Menú Configuración Personal Inventarios Facturaci…" at bounding box center [509, 262] width 1019 height 524
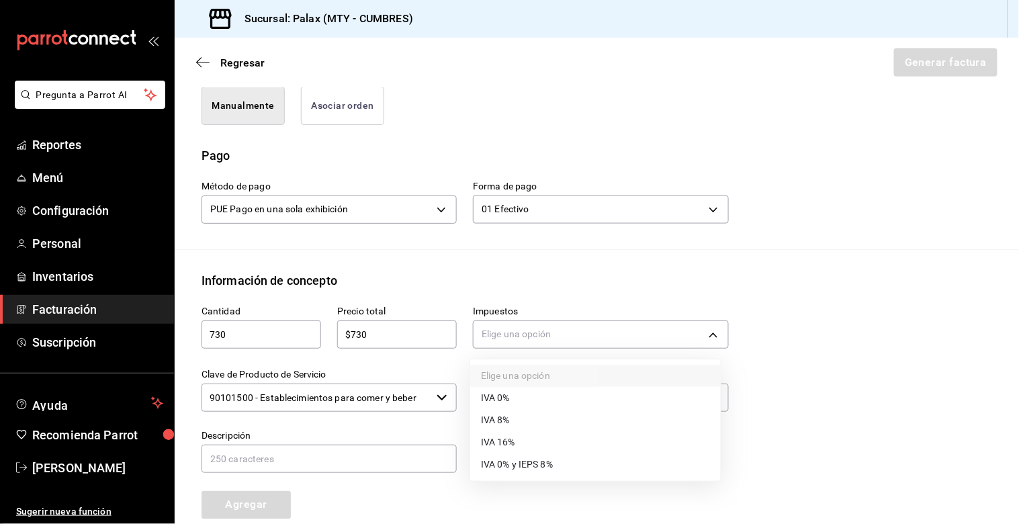
click at [496, 446] on span "IVA 16%" at bounding box center [498, 442] width 34 height 14
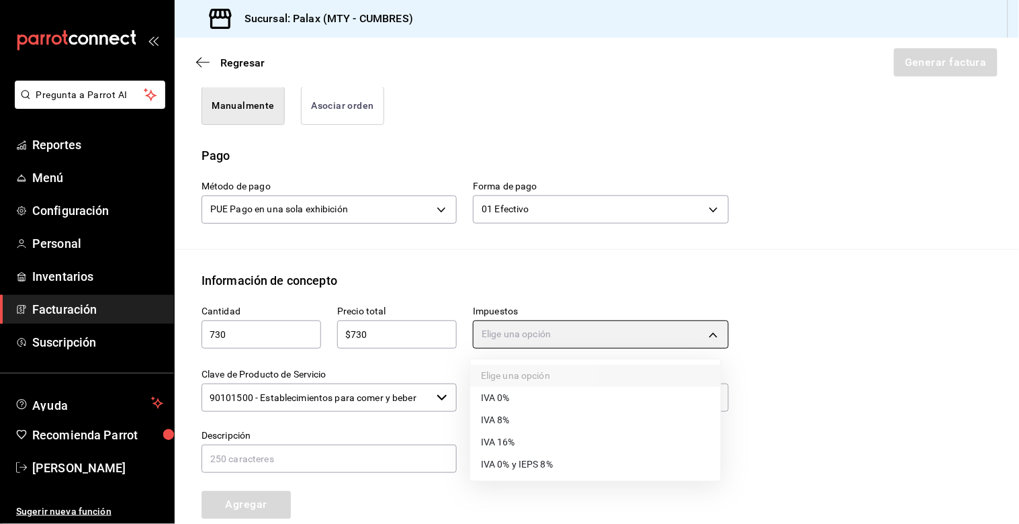
type input "IVA_16"
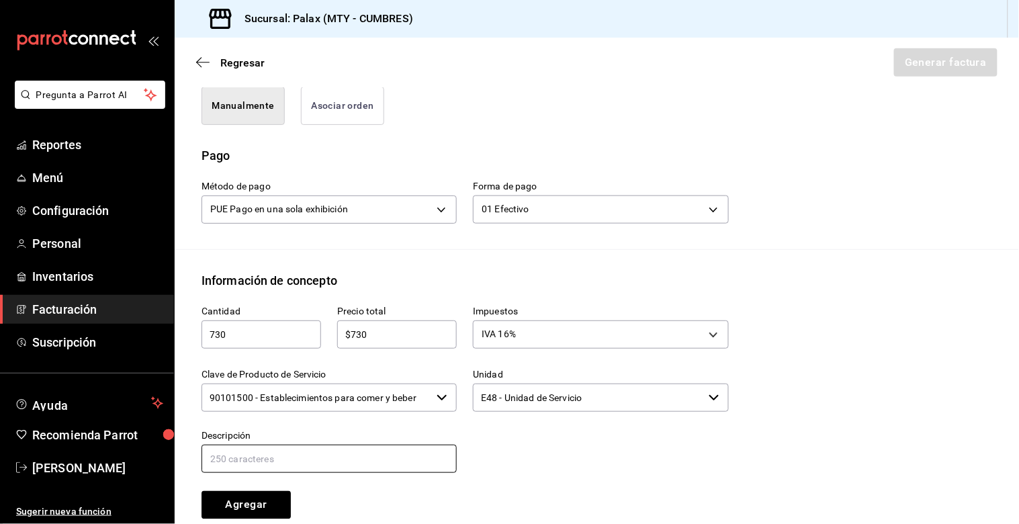
click at [352, 452] on input "text" at bounding box center [328, 458] width 255 height 28
type input "manual"
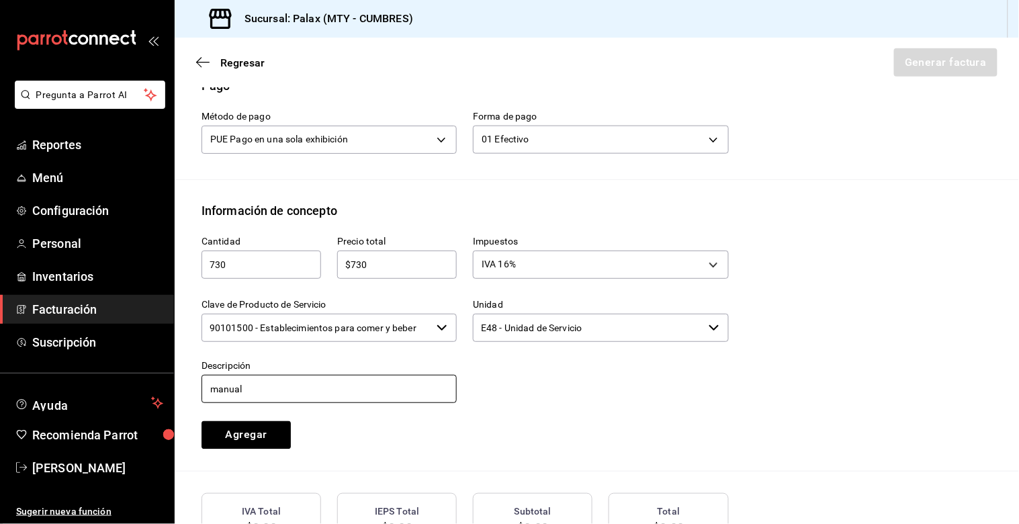
scroll to position [502, 0]
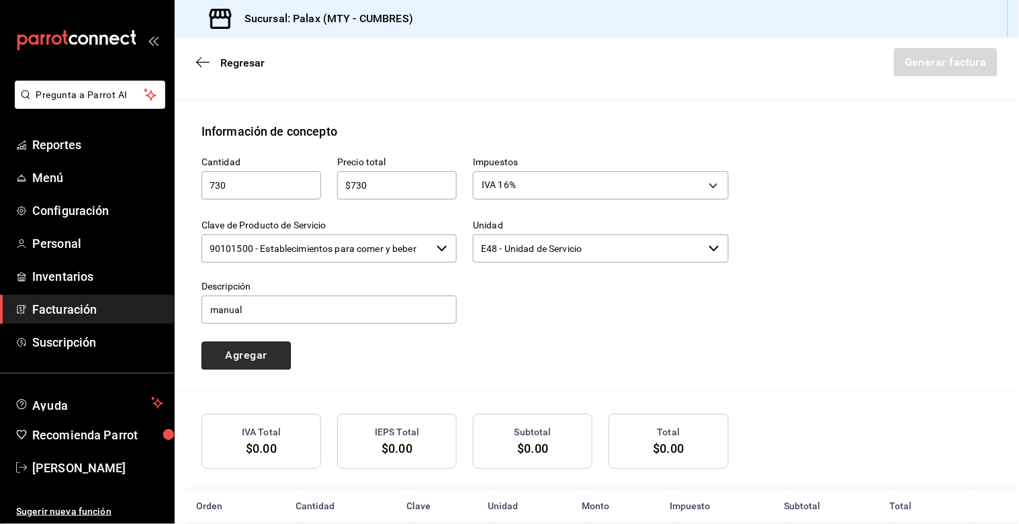
click at [248, 361] on button "Agregar" at bounding box center [245, 356] width 89 height 28
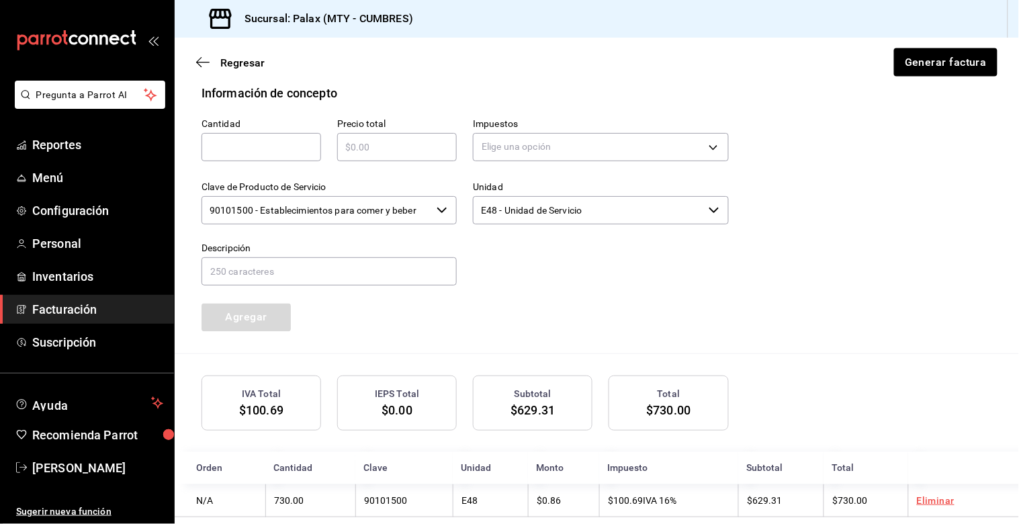
scroll to position [561, 0]
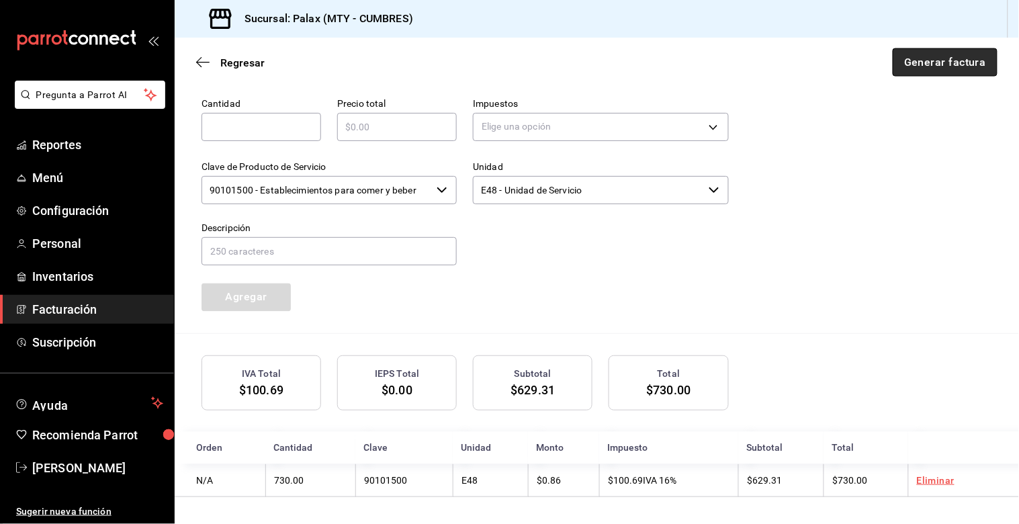
click at [933, 57] on button "Generar factura" at bounding box center [944, 62] width 105 height 28
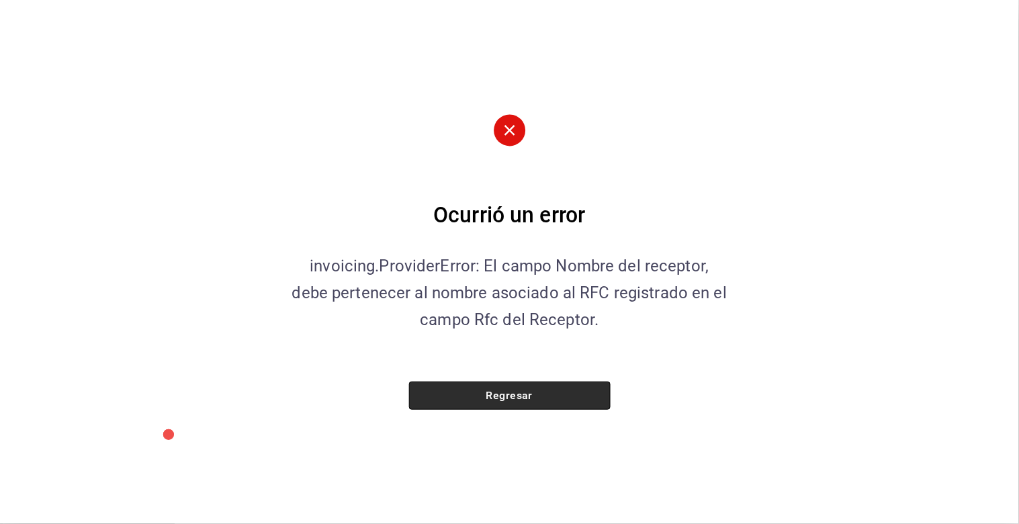
click at [518, 401] on button "Regresar" at bounding box center [509, 395] width 201 height 28
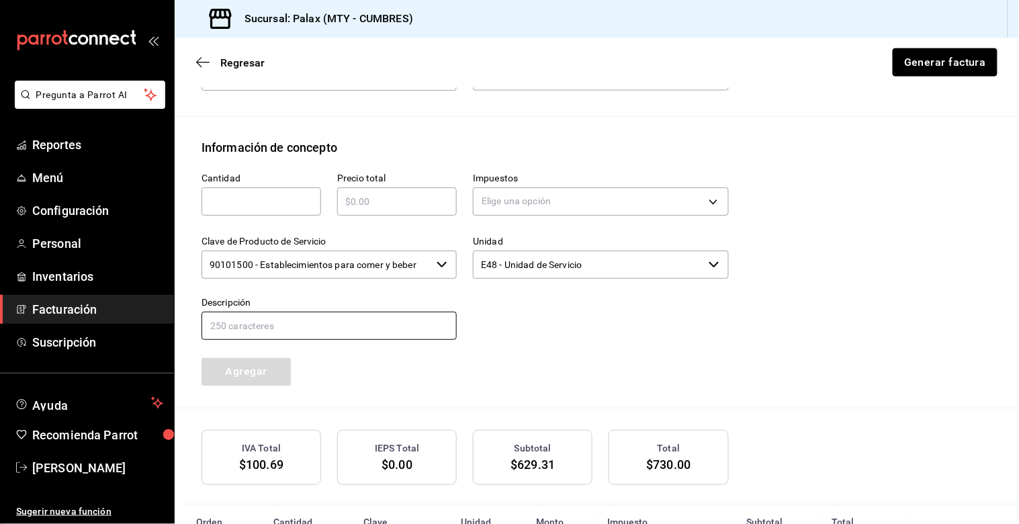
scroll to position [337, 0]
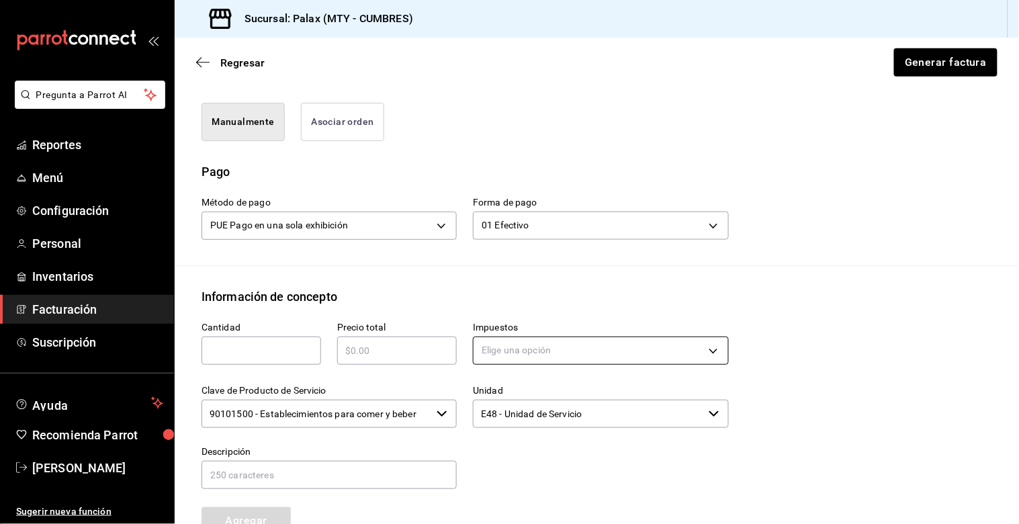
click at [508, 353] on body "Pregunta a Parrot AI Reportes Menú Configuración Personal Inventarios Facturaci…" at bounding box center [509, 262] width 1019 height 524
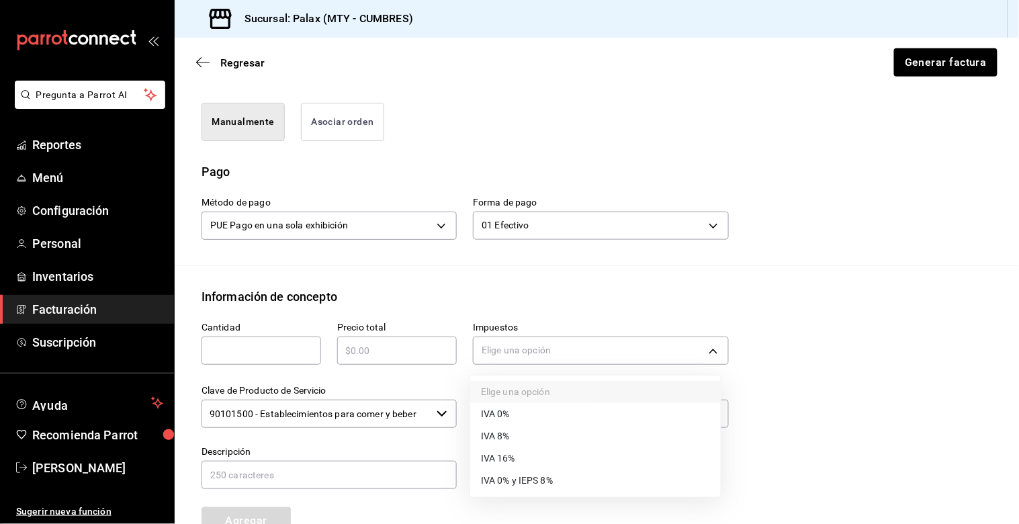
click at [207, 63] on div at bounding box center [509, 262] width 1019 height 524
click at [201, 74] on div "Regresar Generar factura" at bounding box center [597, 63] width 844 height 50
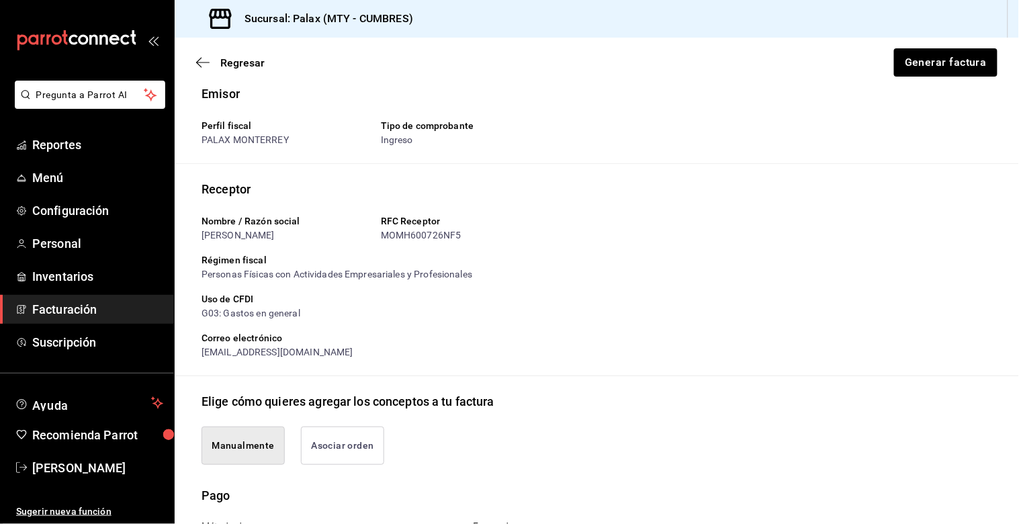
scroll to position [0, 0]
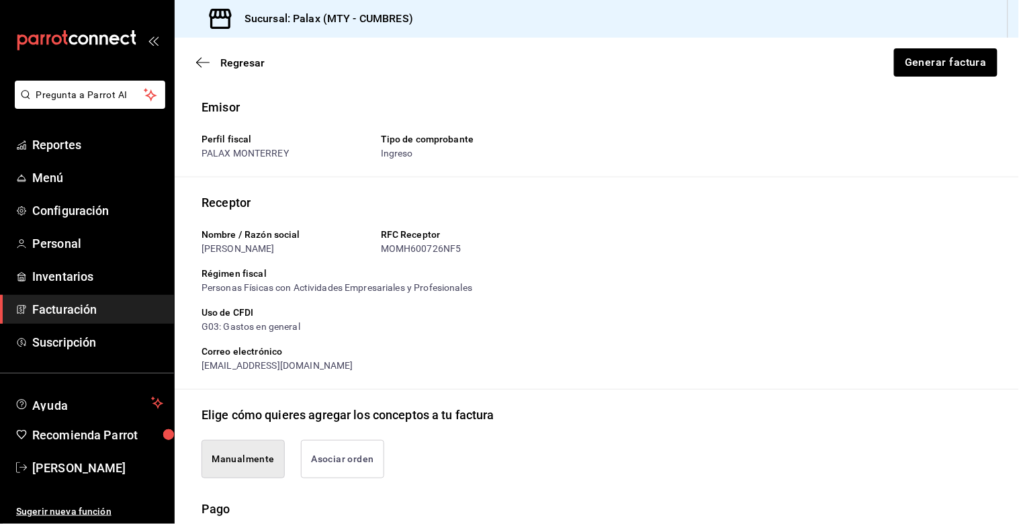
click at [244, 246] on div "[PERSON_NAME]" at bounding box center [285, 249] width 169 height 14
click at [239, 246] on div "[PERSON_NAME]" at bounding box center [285, 249] width 169 height 14
click at [203, 63] on icon "button" at bounding box center [202, 62] width 13 height 12
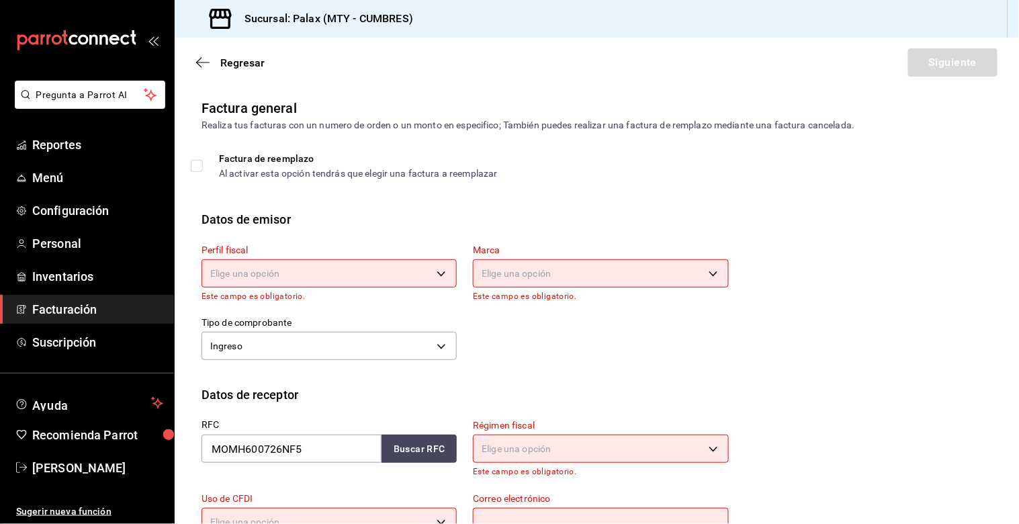
click at [282, 273] on body "Pregunta a Parrot AI Reportes Menú Configuración Personal Inventarios Facturaci…" at bounding box center [509, 262] width 1019 height 524
click at [266, 326] on ul "Elige una opción PALAX MONTERREY" at bounding box center [327, 329] width 250 height 60
click at [269, 338] on li "PALAX MONTERREY" at bounding box center [327, 341] width 250 height 25
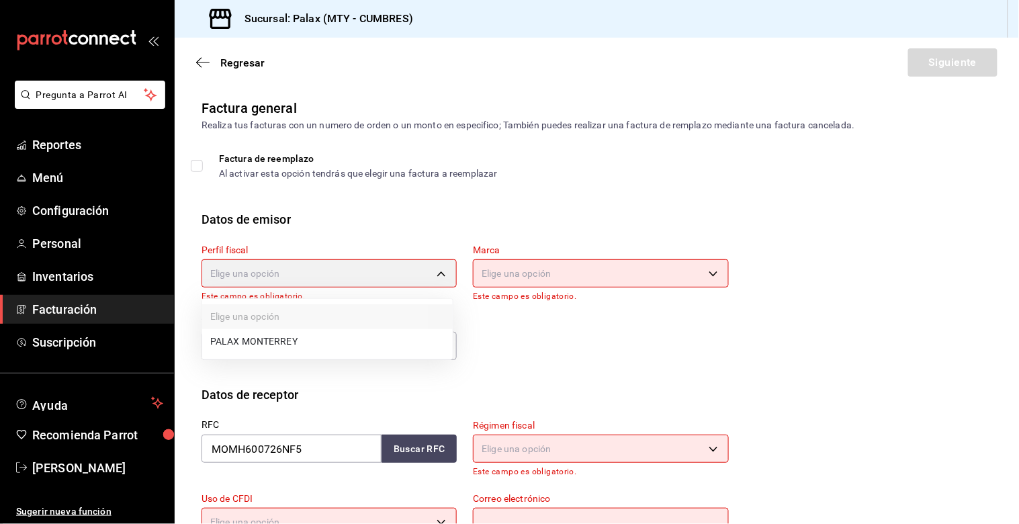
type input "446fb26c-9866-4ce5-bbb2-44f232d2c30a"
type input "882a14fb-31f9-4d0e-beef-7112030831e8"
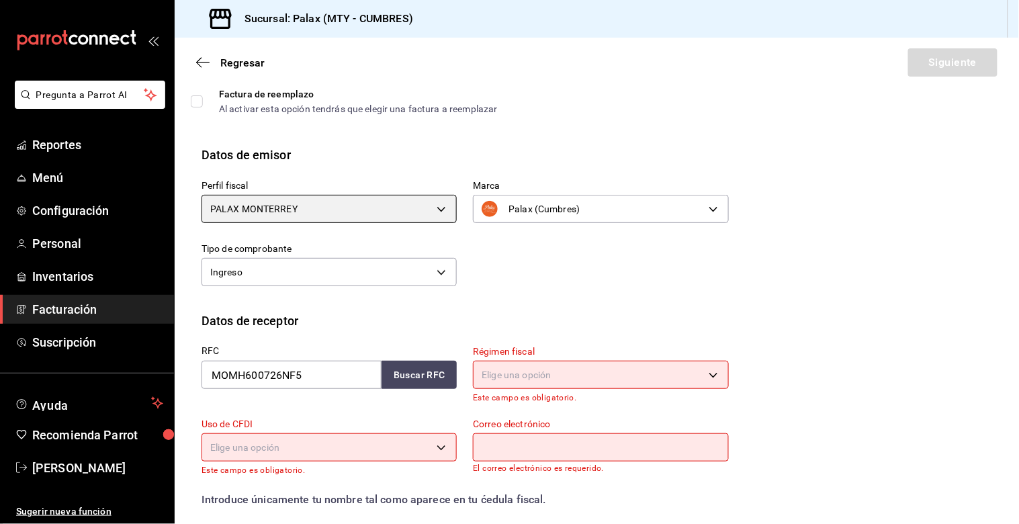
scroll to position [149, 0]
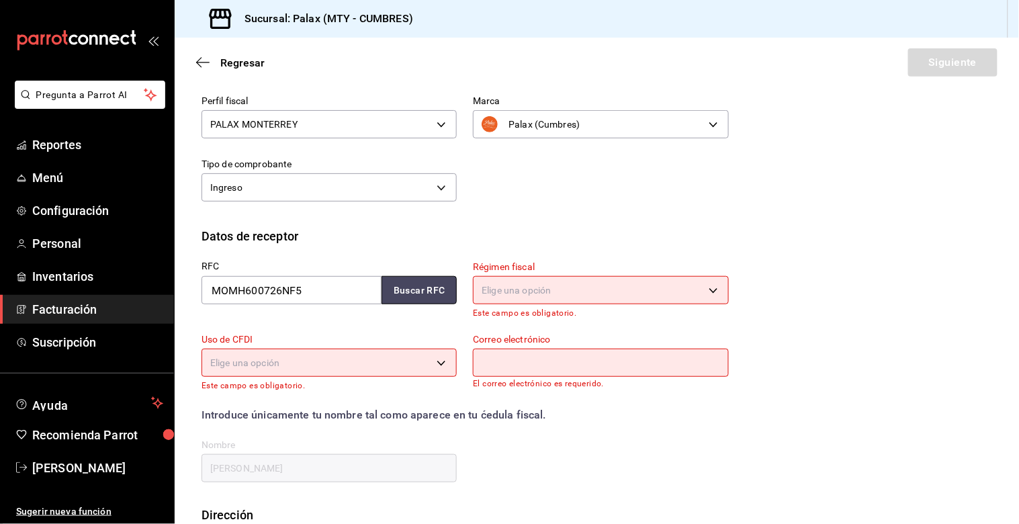
click at [411, 291] on button "Buscar RFC" at bounding box center [418, 290] width 75 height 28
click at [531, 292] on body "Pregunta a Parrot AI Reportes Menú Configuración Personal Inventarios Facturaci…" at bounding box center [509, 262] width 1019 height 524
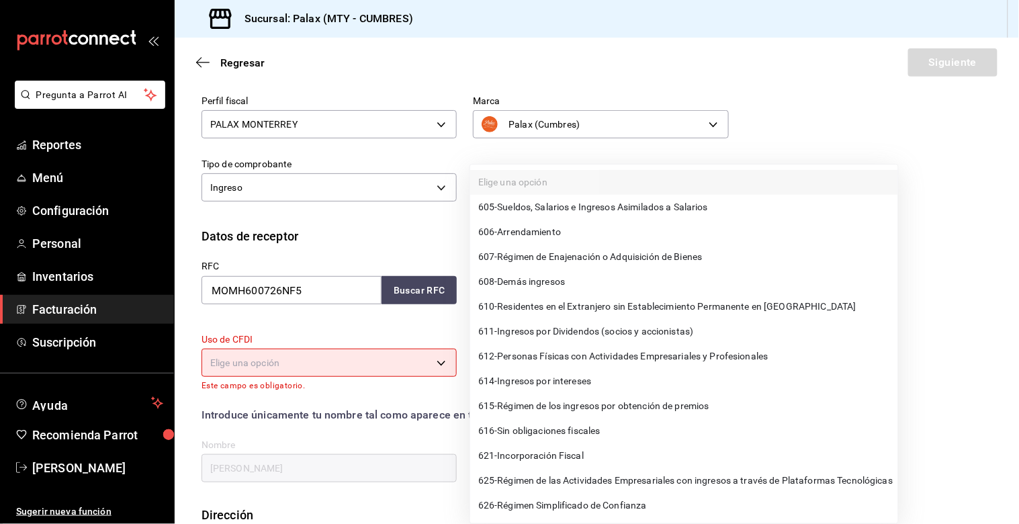
click at [544, 349] on span "612 - Personas Físicas con Actividades Empresariales y Profesionales" at bounding box center [623, 356] width 290 height 14
type input "612"
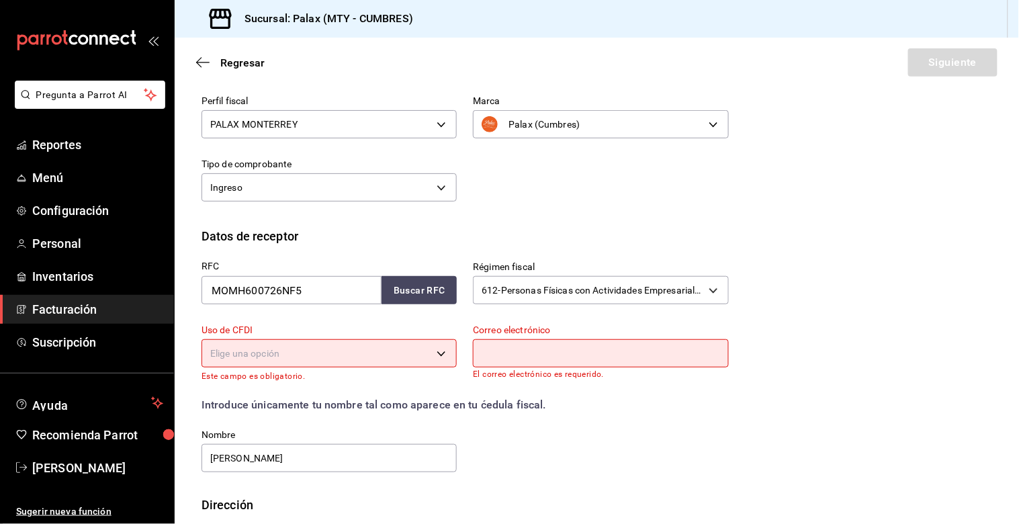
click at [519, 351] on input "text" at bounding box center [600, 353] width 255 height 28
type input "[EMAIL_ADDRESS][DOMAIN_NAME]"
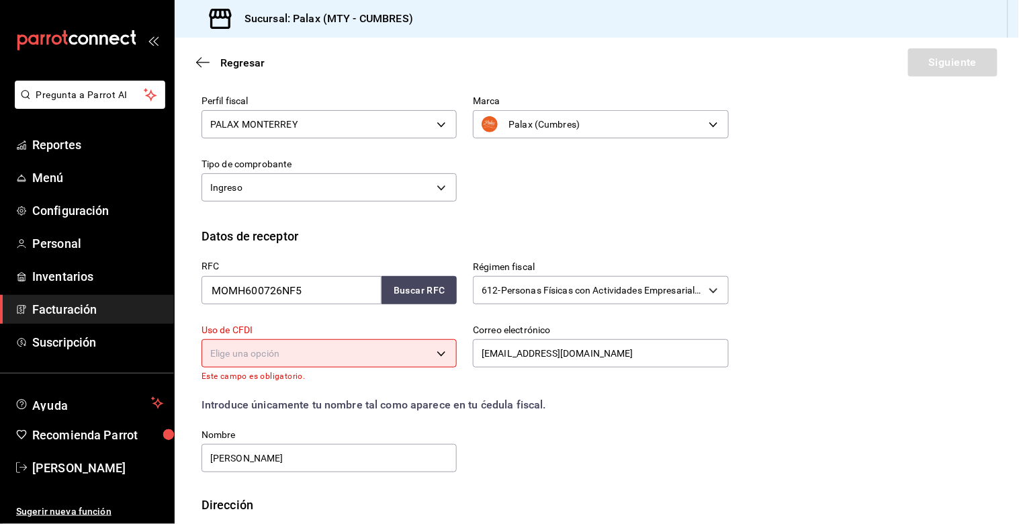
click at [348, 363] on body "Pregunta a Parrot AI Reportes Menú Configuración Personal Inventarios Facturaci…" at bounding box center [509, 262] width 1019 height 524
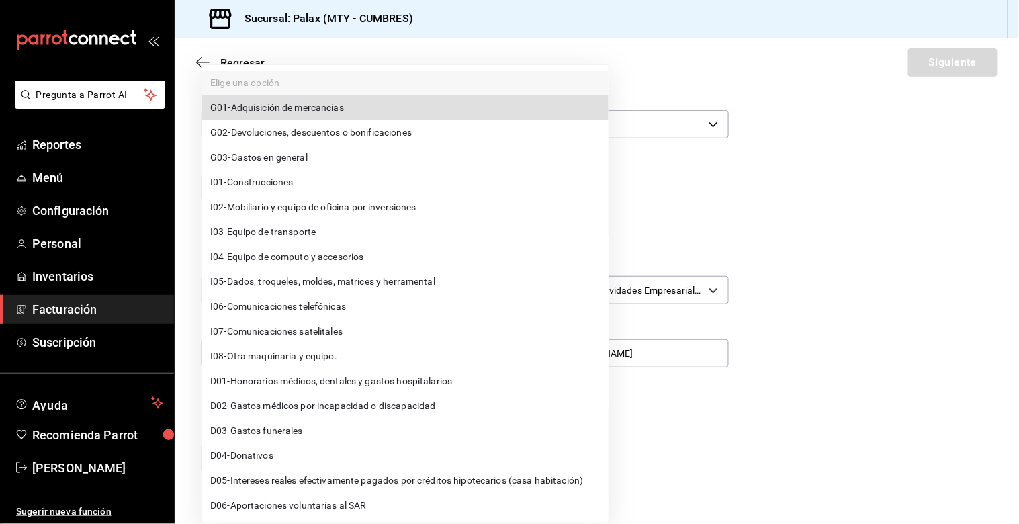
click at [297, 160] on span "G03 - Gastos en general" at bounding box center [258, 157] width 97 height 14
type input "G03"
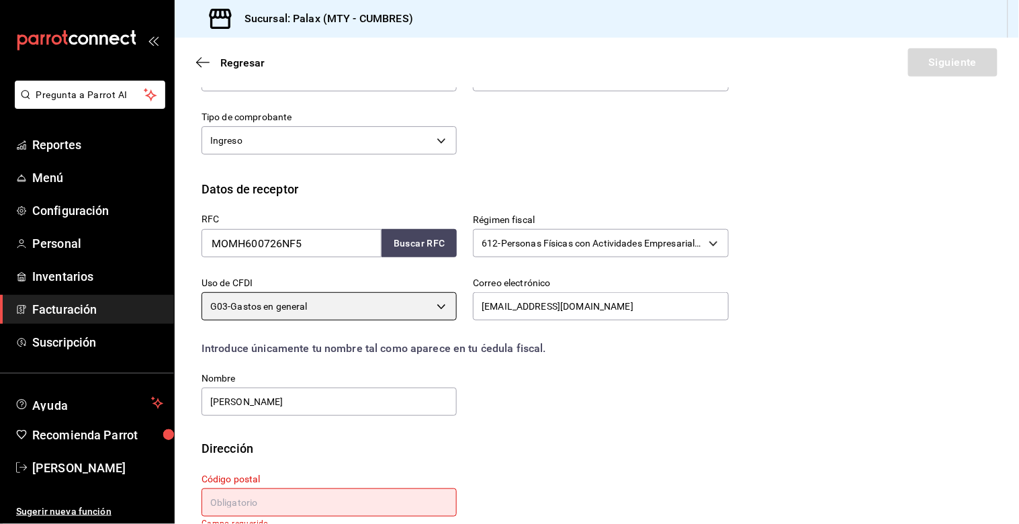
scroll to position [222, 0]
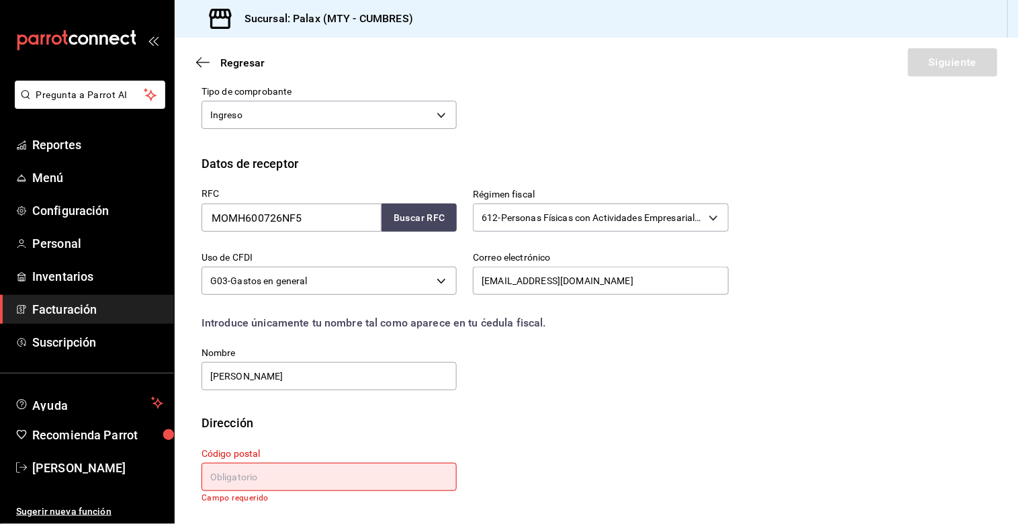
click at [261, 472] on input "text" at bounding box center [328, 477] width 255 height 28
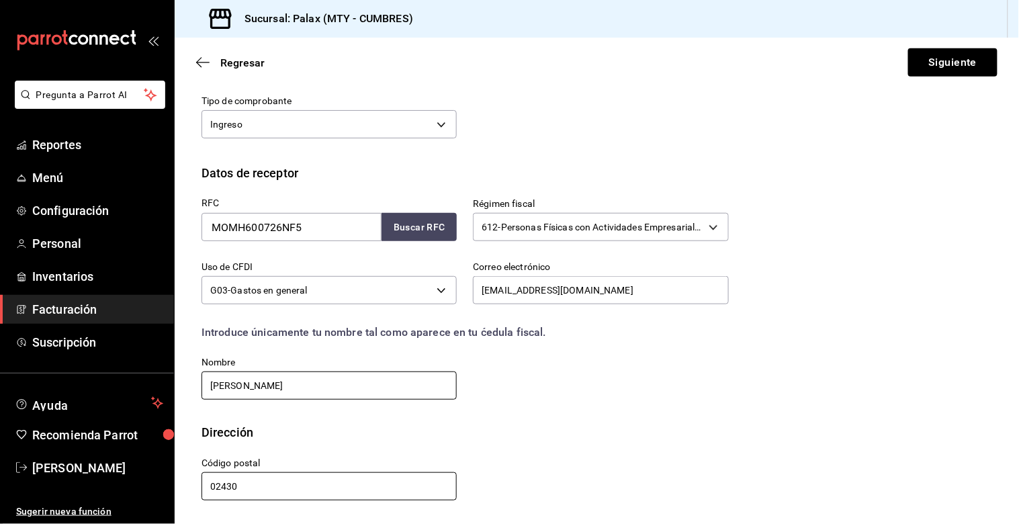
scroll to position [212, 0]
type input "02430"
click at [293, 380] on input "[PERSON_NAME]" at bounding box center [328, 386] width 255 height 28
type input "M"
type input "[PERSON_NAME]"
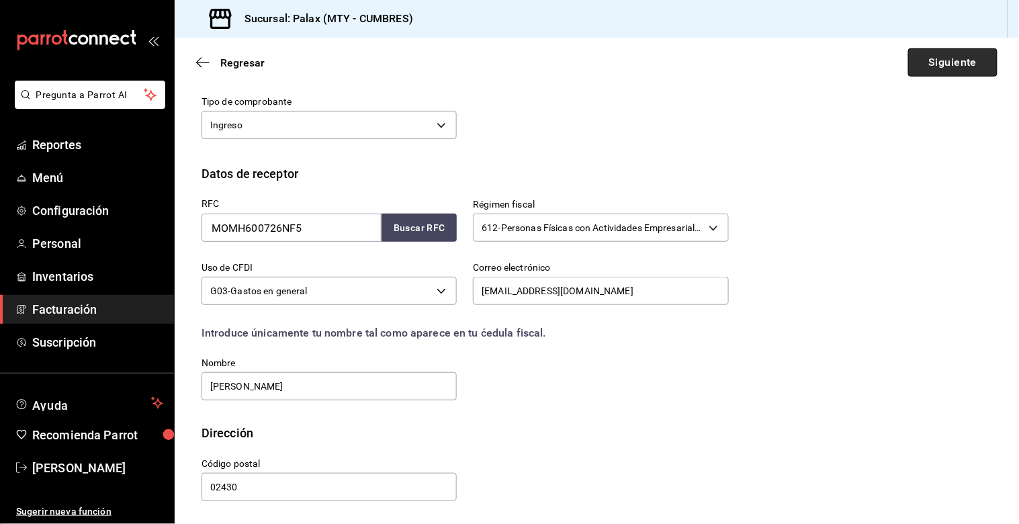
drag, startPoint x: 929, startPoint y: 65, endPoint x: 918, endPoint y: 76, distance: 15.2
click at [929, 70] on button "Siguiente" at bounding box center [952, 62] width 89 height 28
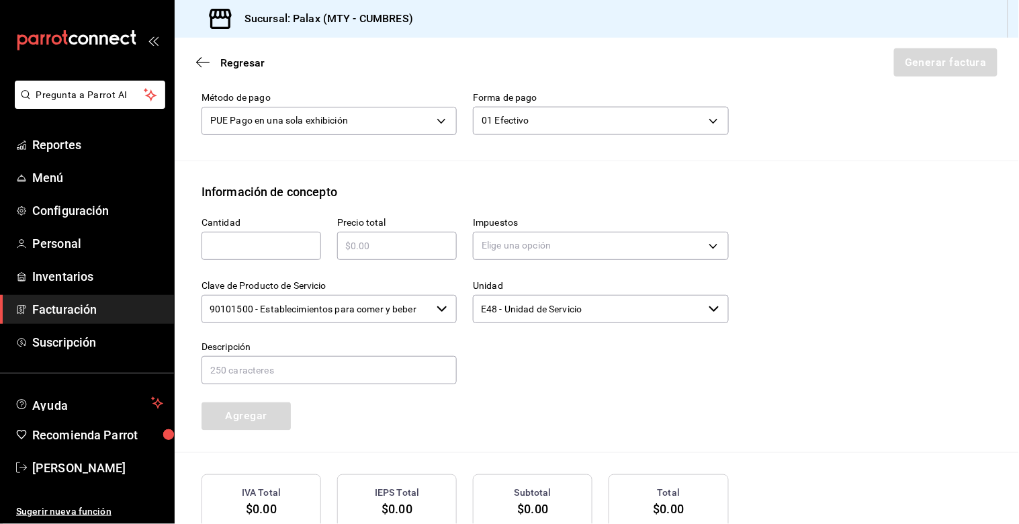
scroll to position [393, 0]
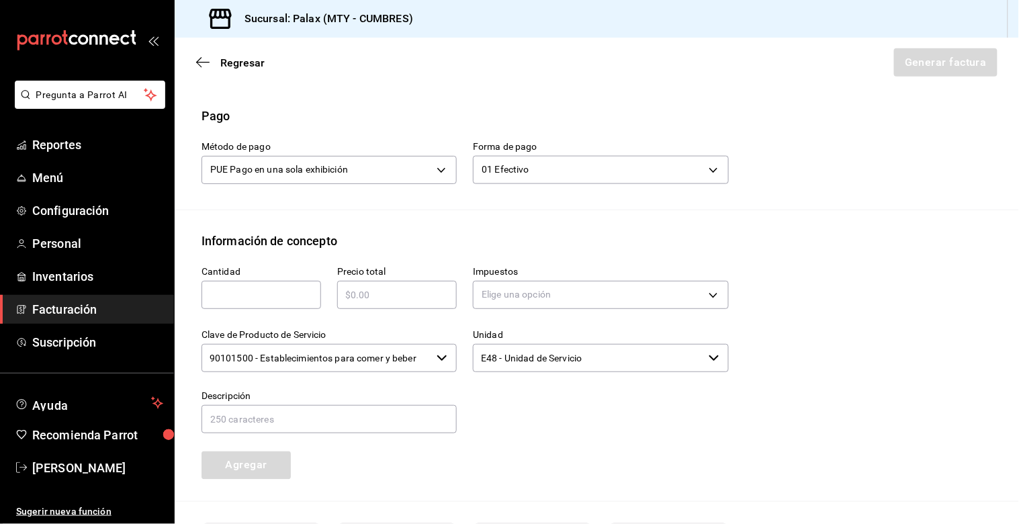
click at [216, 309] on div "​" at bounding box center [261, 295] width 120 height 28
type input "730"
click at [426, 302] on input "text" at bounding box center [397, 295] width 120 height 16
type input "$730"
click at [532, 306] on body "Pregunta a Parrot AI Reportes Menú Configuración Personal Inventarios Facturaci…" at bounding box center [509, 262] width 1019 height 524
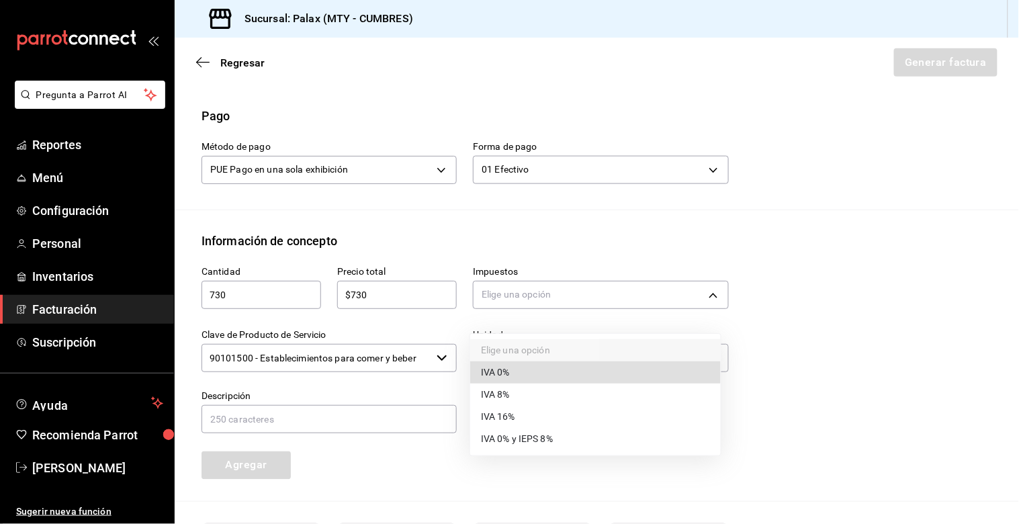
click at [484, 418] on span "IVA 16%" at bounding box center [498, 417] width 34 height 14
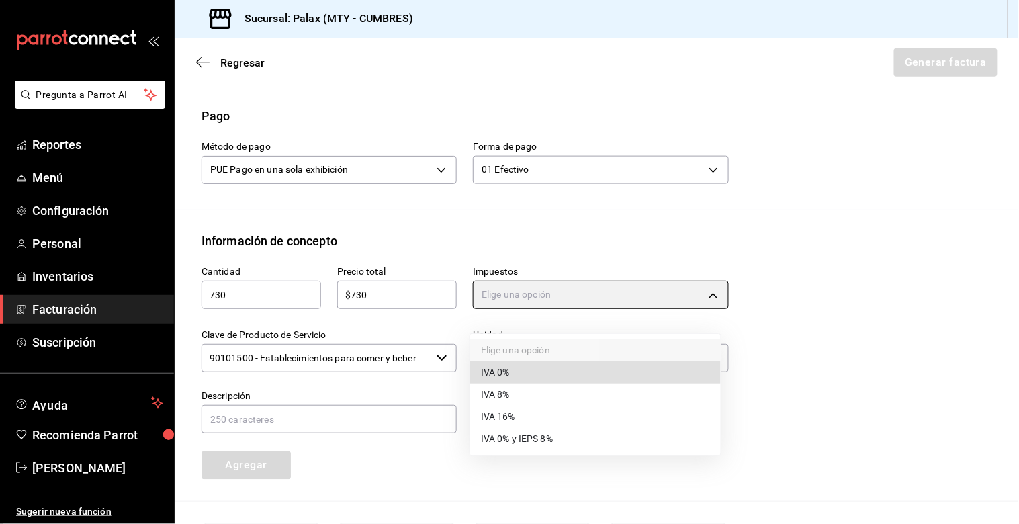
type input "IVA_16"
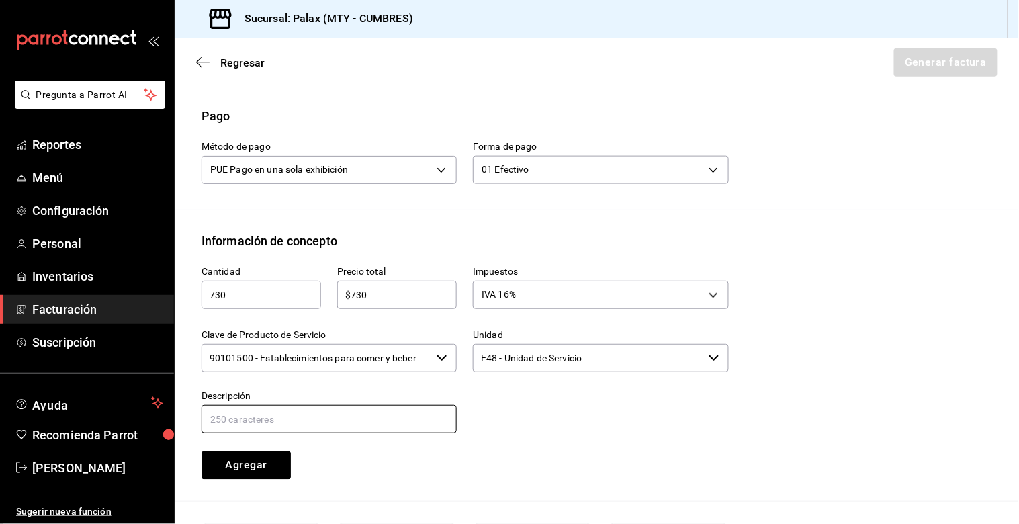
click at [384, 433] on input "text" at bounding box center [328, 419] width 255 height 28
type input "manual"
click at [258, 471] on button "Agregar" at bounding box center [245, 465] width 89 height 28
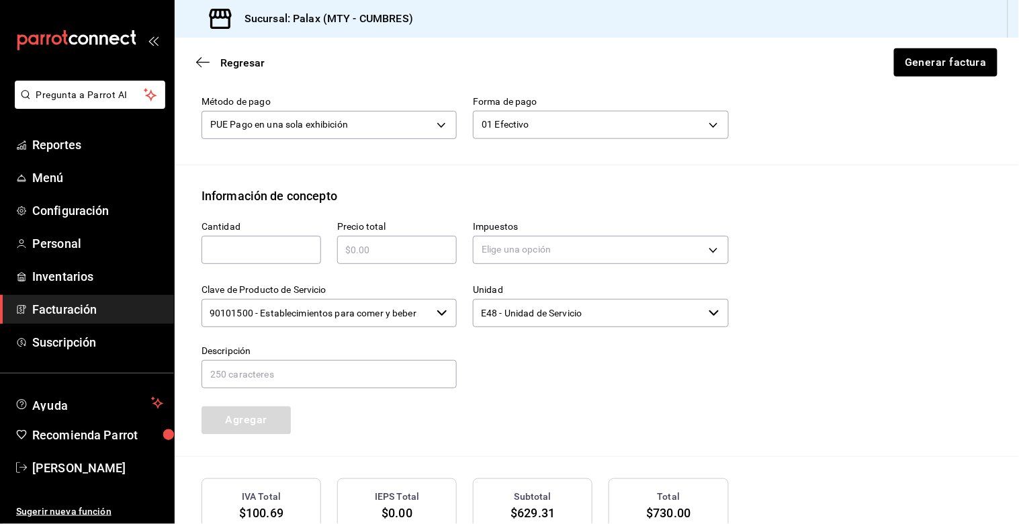
scroll to position [426, 0]
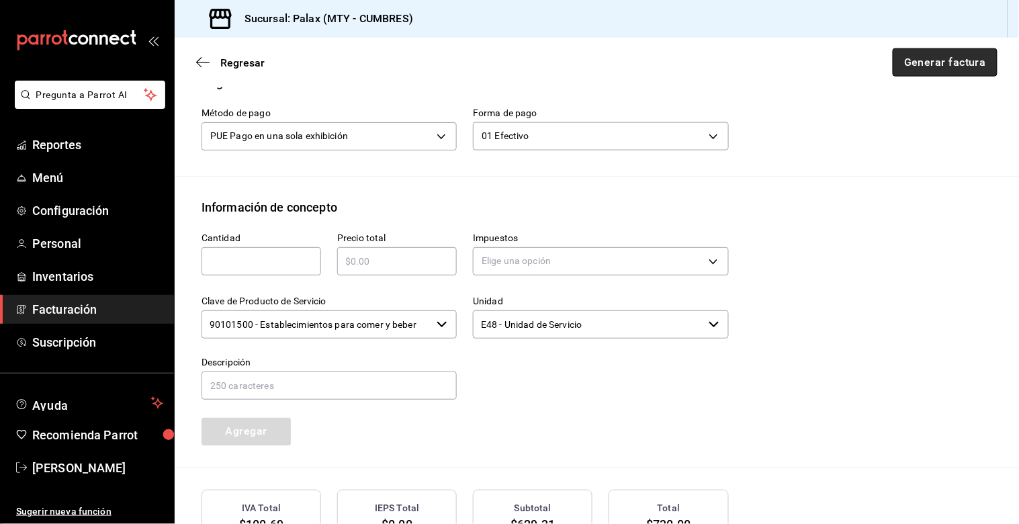
click at [925, 63] on button "Generar factura" at bounding box center [944, 62] width 105 height 28
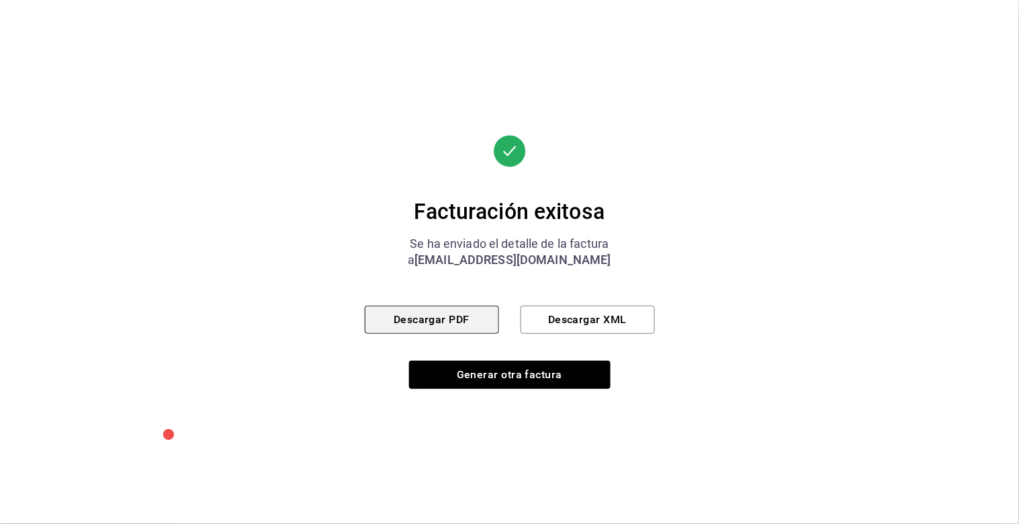
click at [465, 318] on button "Descargar PDF" at bounding box center [432, 320] width 134 height 28
